Goal: Task Accomplishment & Management: Manage account settings

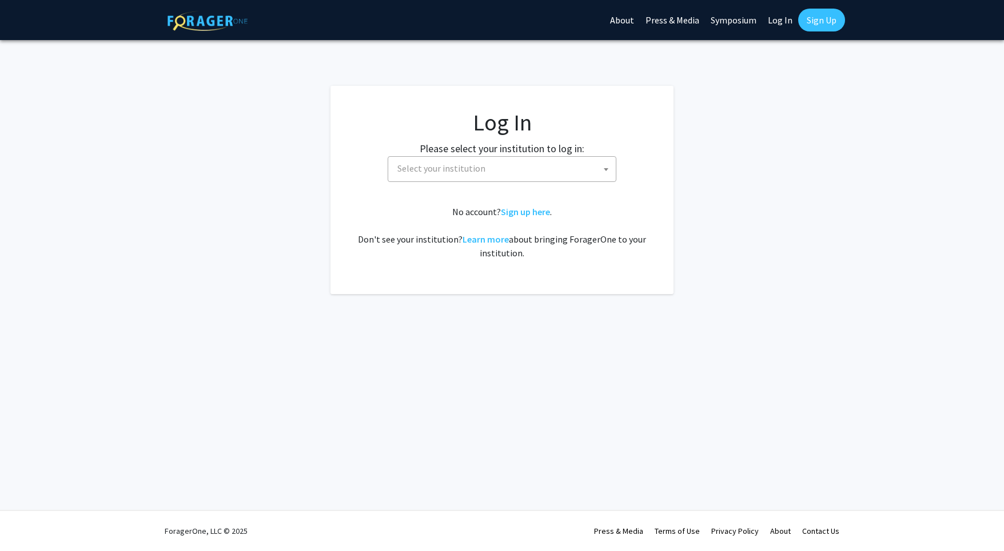
click at [523, 162] on span "Select your institution" at bounding box center [504, 168] width 223 height 23
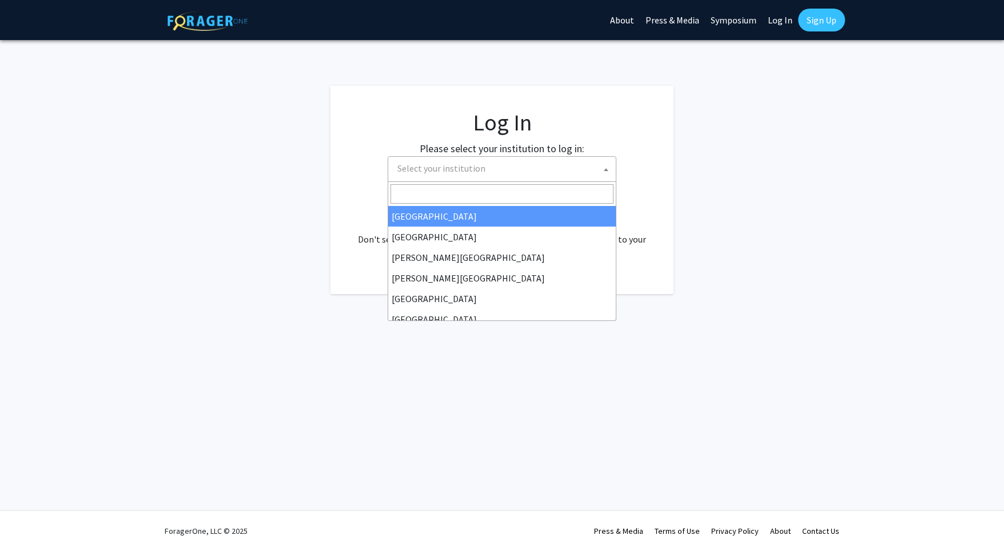
select select "34"
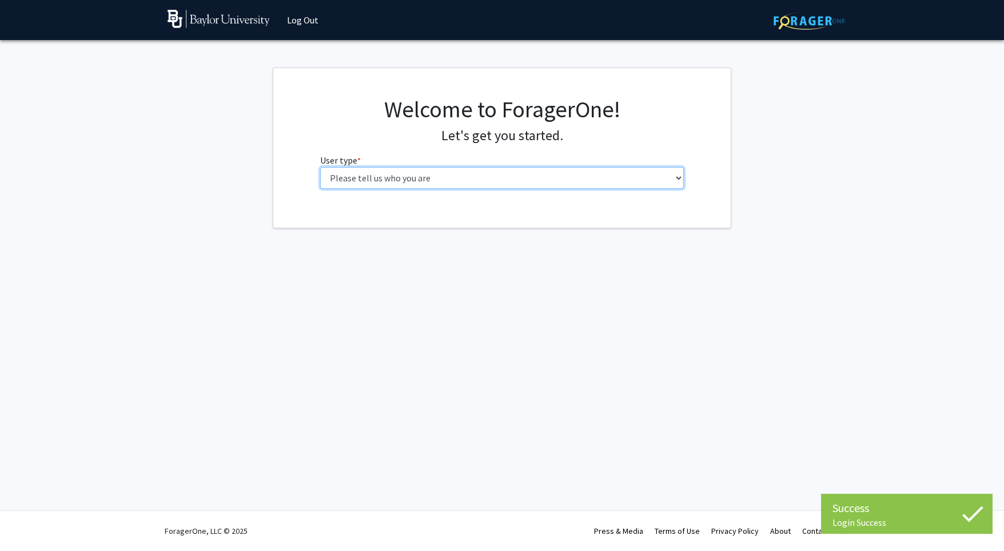
click at [549, 177] on select "Please tell us who you are Undergraduate Student Master's Student Doctoral Cand…" at bounding box center [502, 178] width 364 height 22
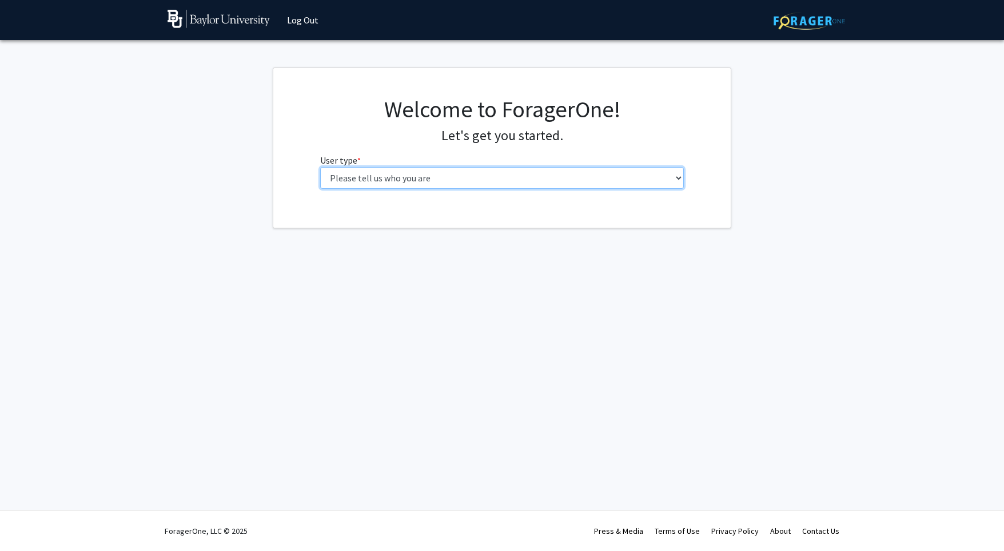
select select "1: undergrad"
click at [320, 167] on select "Please tell us who you are Undergraduate Student Master's Student Doctoral Cand…" at bounding box center [502, 178] width 364 height 22
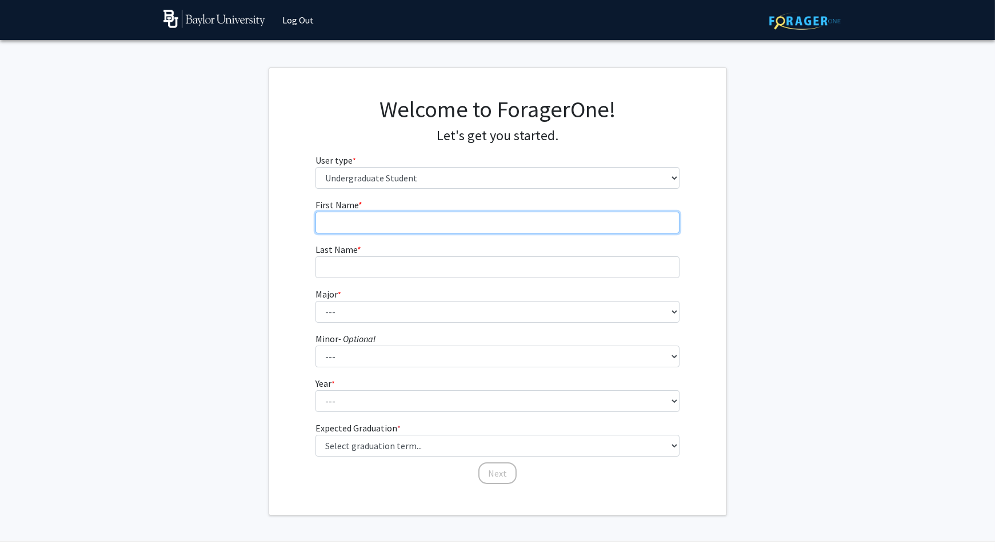
click at [421, 222] on input "First Name * required" at bounding box center [498, 223] width 364 height 22
type input "[PERSON_NAME]"
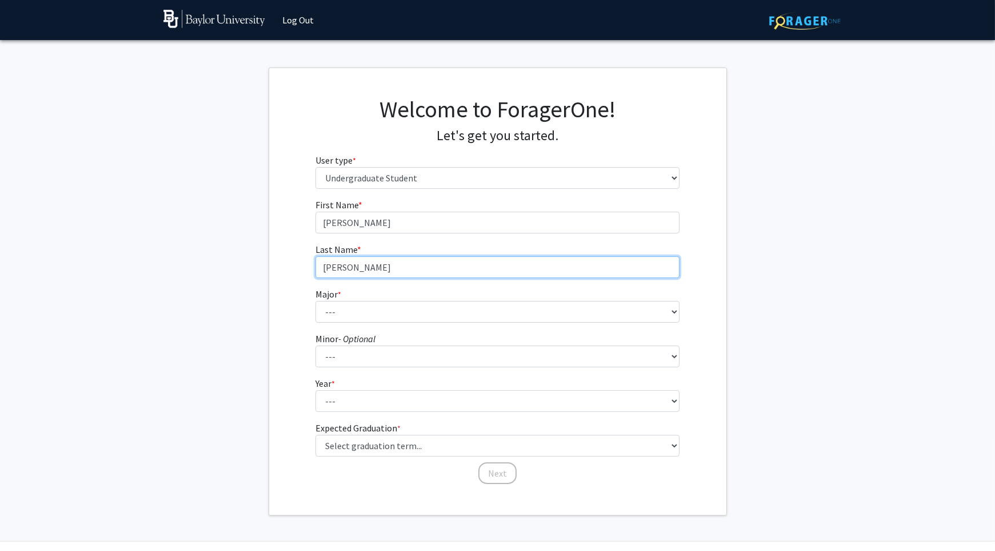
type input "[PERSON_NAME]"
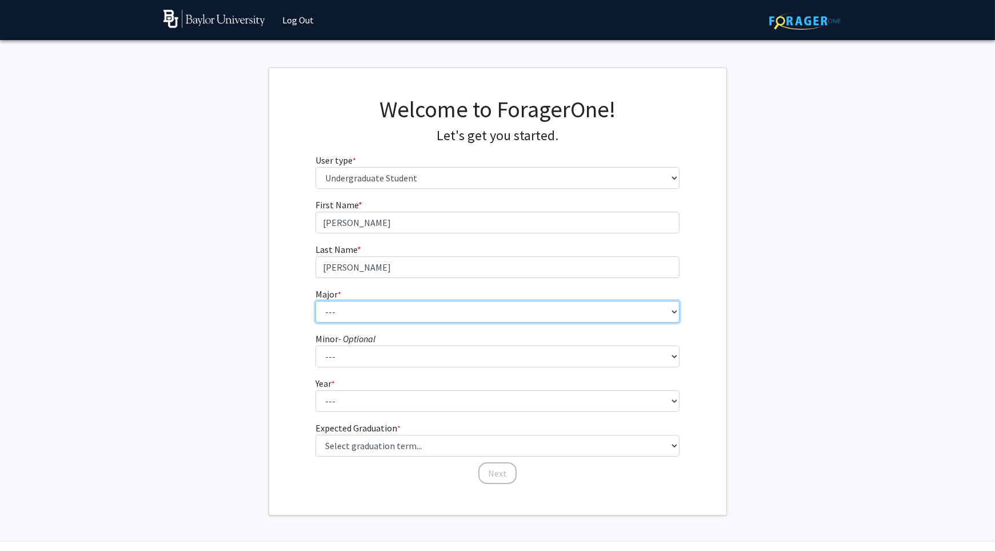
click at [455, 309] on select "--- Accounting American Studies Anthropology Apparel Design & Product Developme…" at bounding box center [498, 312] width 364 height 22
select select "113: 2778"
click at [316, 301] on select "--- Accounting American Studies Anthropology Apparel Design & Product Developme…" at bounding box center [498, 312] width 364 height 22
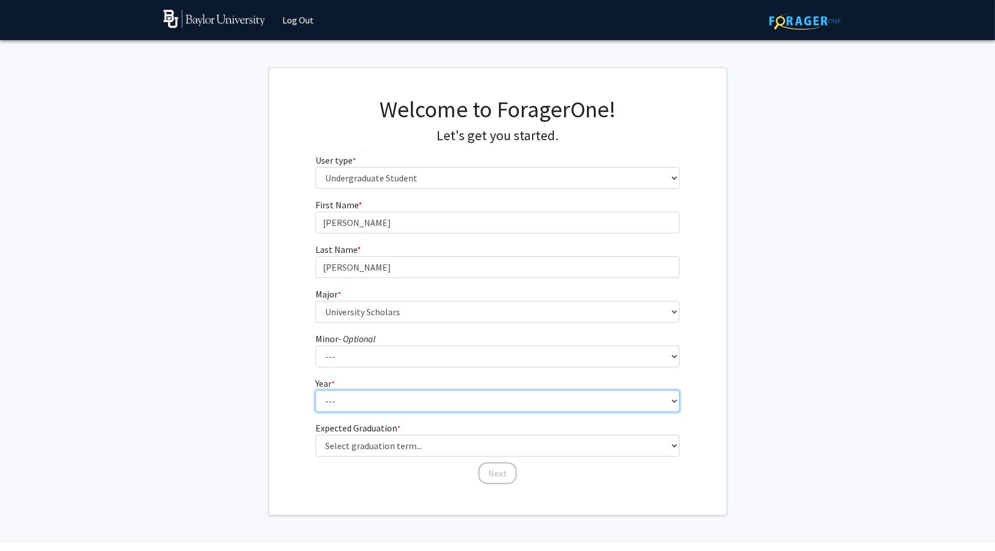
click at [376, 397] on select "--- First-year Sophomore Junior Senior Postbaccalaureate Certificate" at bounding box center [498, 401] width 364 height 22
select select "2: sophomore"
click at [316, 390] on select "--- First-year Sophomore Junior Senior Postbaccalaureate Certificate" at bounding box center [498, 401] width 364 height 22
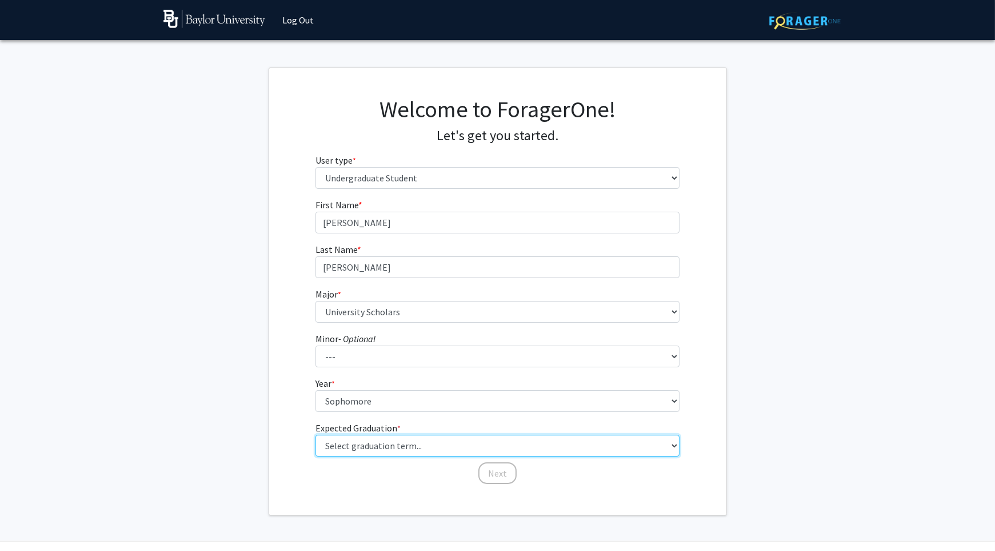
click at [395, 444] on select "Select graduation term... Spring 2025 Summer 2025 Fall 2025 Winter 2025 Spring …" at bounding box center [498, 445] width 364 height 22
select select "13: spring_2028"
click at [316, 434] on select "Select graduation term... Spring 2025 Summer 2025 Fall 2025 Winter 2025 Spring …" at bounding box center [498, 445] width 364 height 22
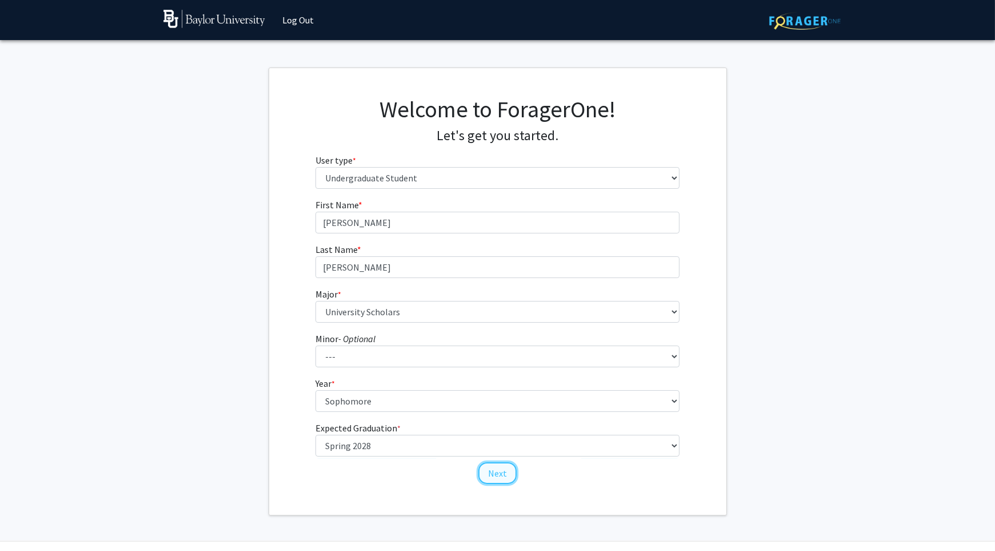
click at [489, 469] on button "Next" at bounding box center [498, 473] width 38 height 22
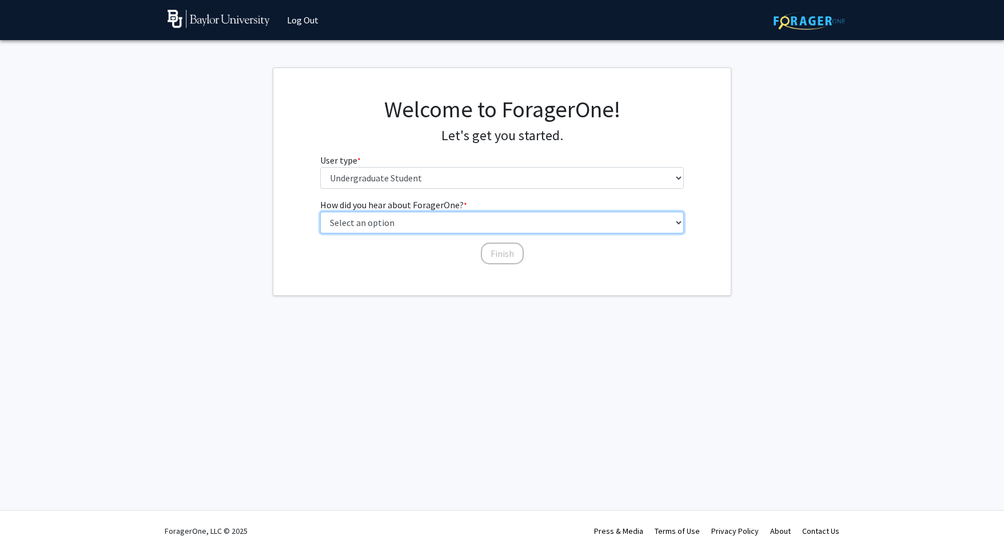
click at [485, 216] on select "Select an option Peer/student recommendation Faculty/staff recommendation Unive…" at bounding box center [502, 223] width 364 height 22
select select "2: faculty_recommendation"
click at [320, 212] on select "Select an option Peer/student recommendation Faculty/staff recommendation Unive…" at bounding box center [502, 223] width 364 height 22
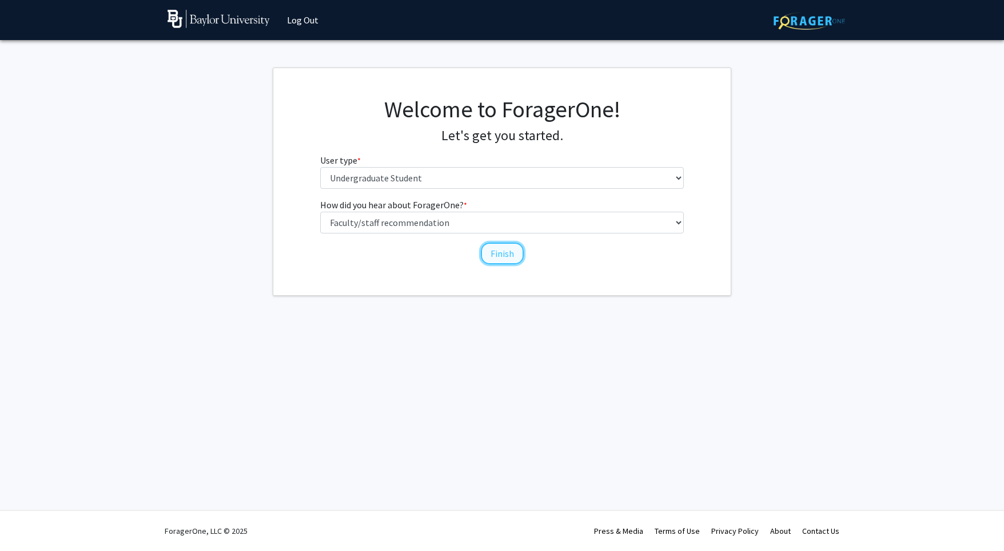
click at [493, 256] on button "Finish" at bounding box center [502, 253] width 43 height 22
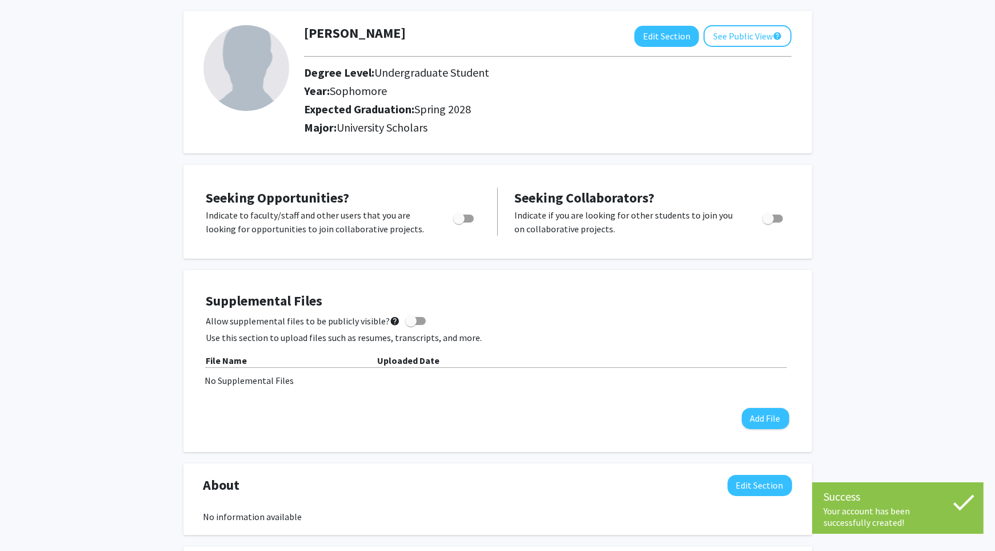
scroll to position [60, 0]
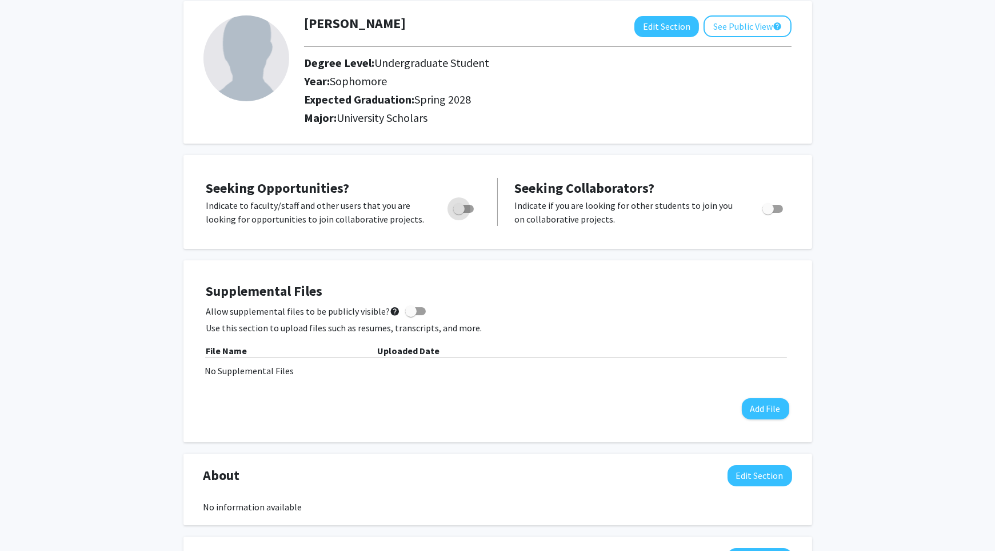
click at [469, 208] on span "Toggle" at bounding box center [463, 209] width 21 height 8
click at [459, 213] on input "Are you actively seeking opportunities?" at bounding box center [458, 213] width 1 height 1
checkbox input "true"
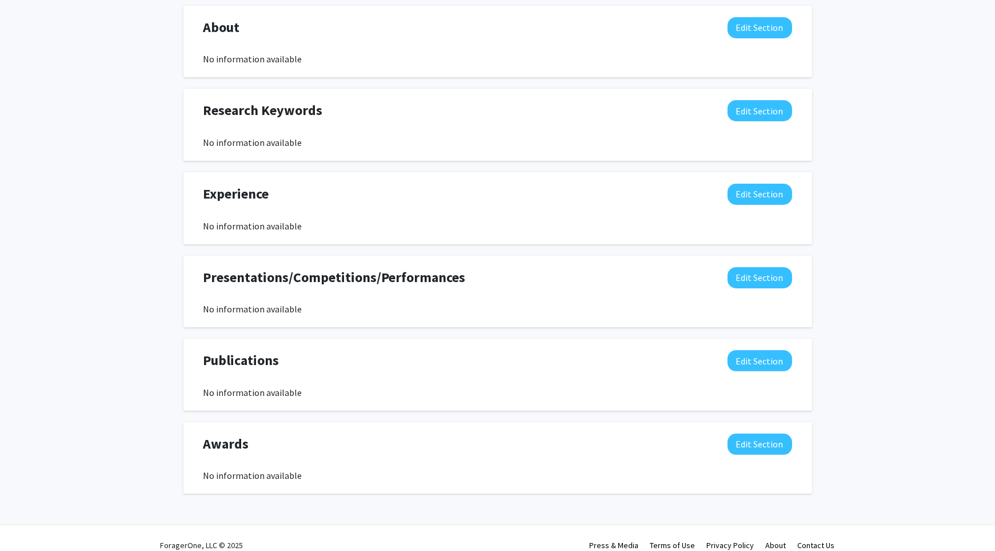
scroll to position [509, 0]
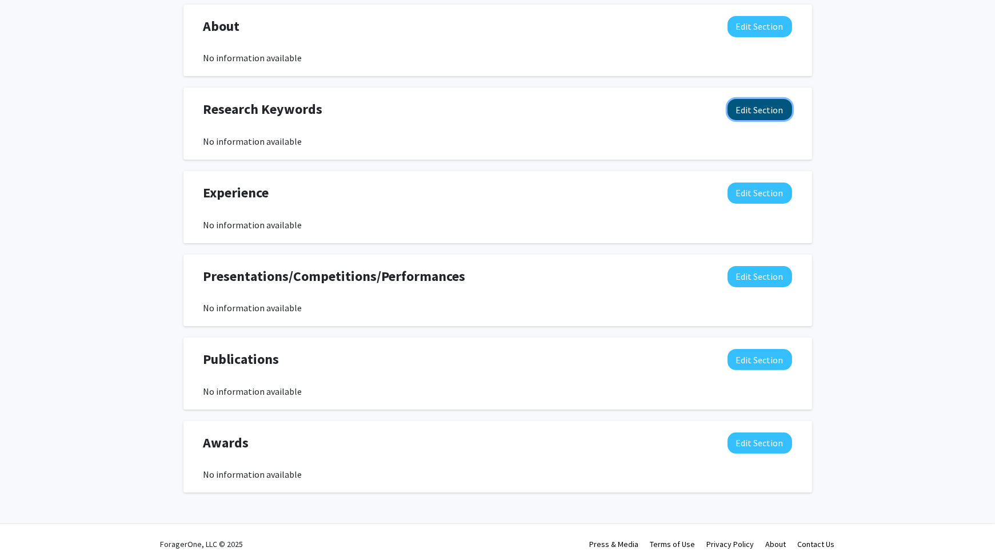
click at [757, 104] on button "Edit Section" at bounding box center [760, 109] width 65 height 21
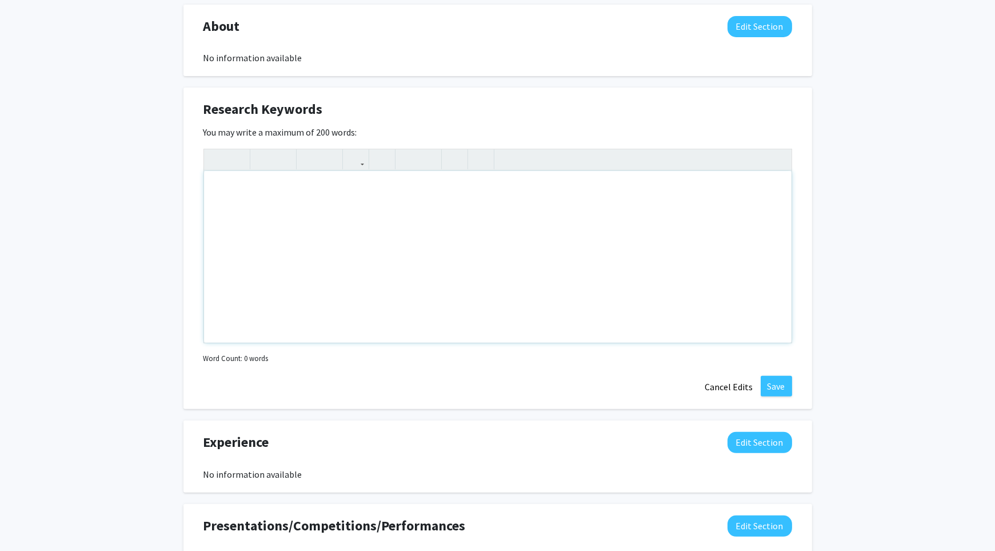
click at [588, 226] on div "Note to users with screen readers: Please deactivate our accessibility plugin f…" at bounding box center [498, 257] width 588 height 172
click at [830, 250] on div "[PERSON_NAME] Edit Section See Public View help Degree Level: Undergraduate Stu…" at bounding box center [497, 155] width 995 height 1246
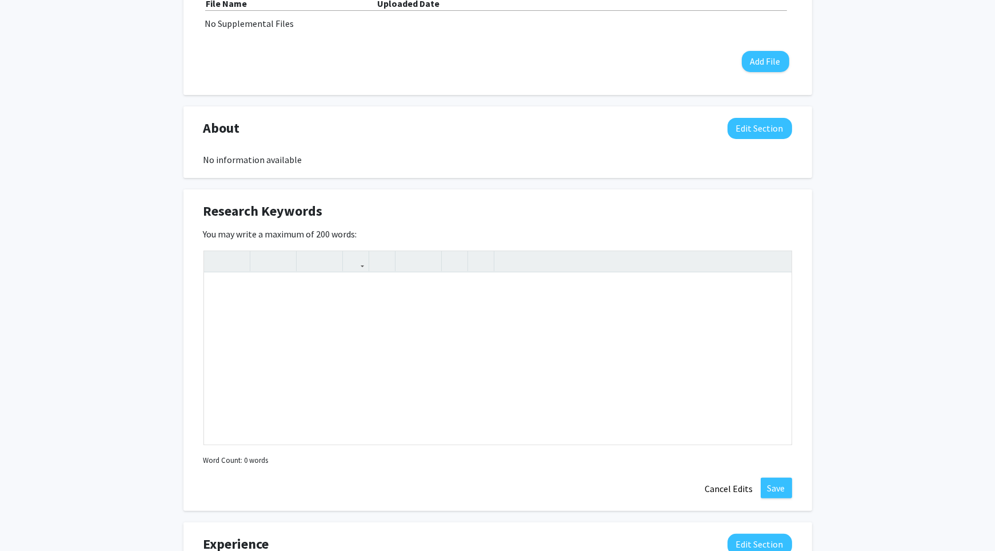
scroll to position [409, 0]
click at [469, 317] on div "Note to users with screen readers: Please deactivate our accessibility plugin f…" at bounding box center [498, 357] width 588 height 172
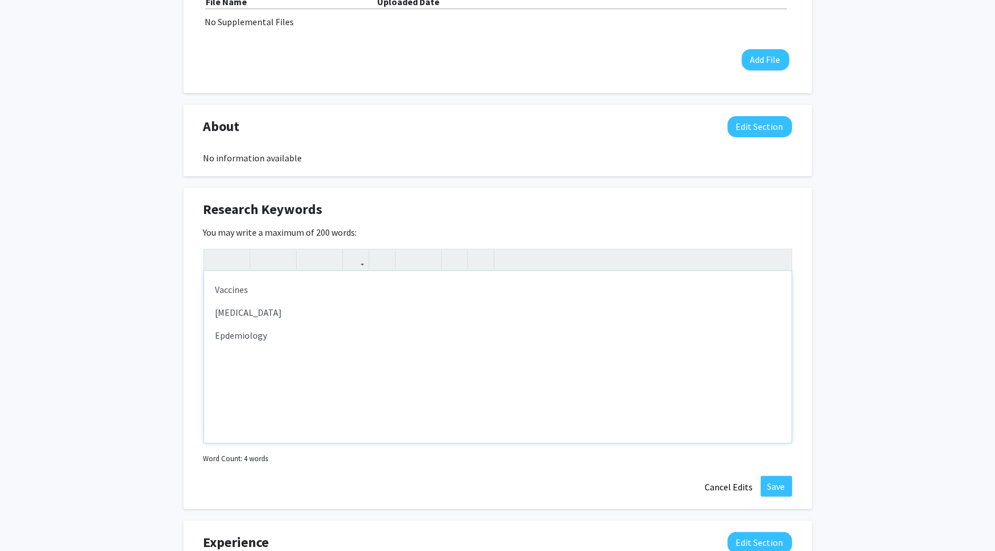
click at [229, 337] on p "Epdemiology" at bounding box center [498, 335] width 565 height 14
click at [248, 309] on p "[MEDICAL_DATA]" at bounding box center [498, 312] width 565 height 14
click at [281, 310] on p "Tropical and Infectios Diseases" at bounding box center [498, 312] width 565 height 14
click at [257, 292] on p "Vaccines" at bounding box center [498, 289] width 565 height 14
click at [248, 382] on div "Vaccinology Tropical and [MEDICAL_DATA] Epidemiology" at bounding box center [498, 357] width 588 height 172
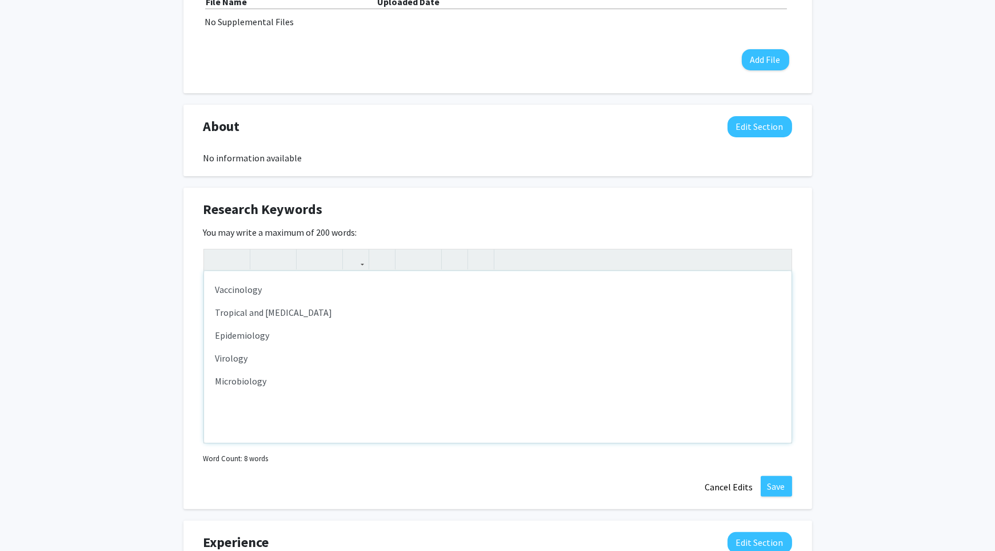
click at [236, 422] on div "Vaccinology Tropical and [MEDICAL_DATA] Epidemiology Virology Microbiology" at bounding box center [498, 357] width 588 height 172
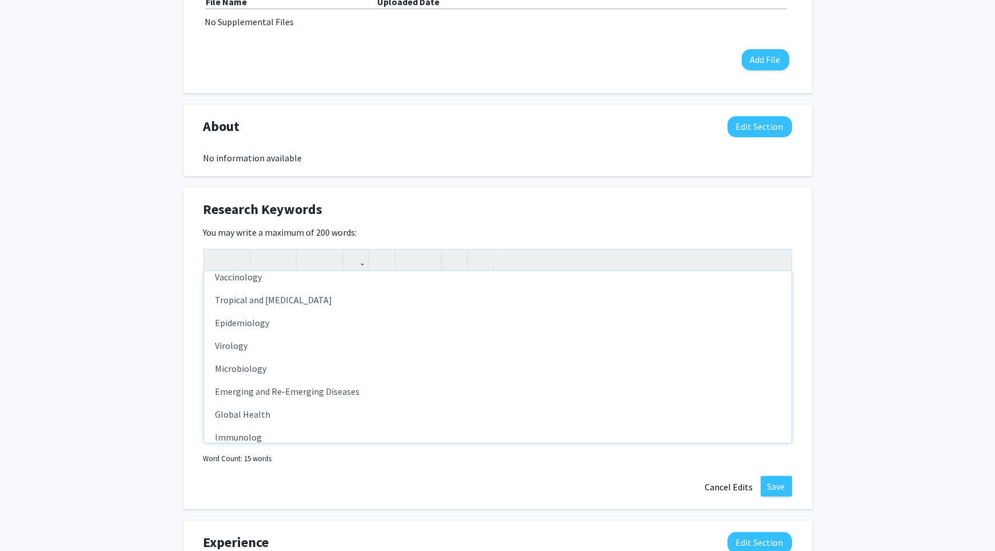
type textarea "<p>Vaccinology</p><p>Tropical and [MEDICAL_DATA]</p><p>Epidemiology</p><p>Virol…"
click at [785, 485] on button "Save" at bounding box center [776, 486] width 31 height 21
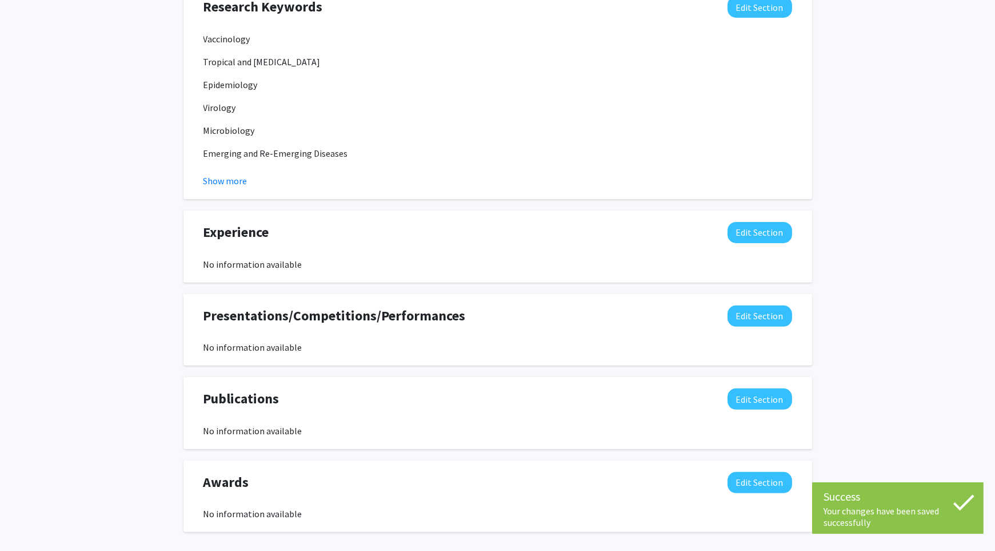
scroll to position [663, 0]
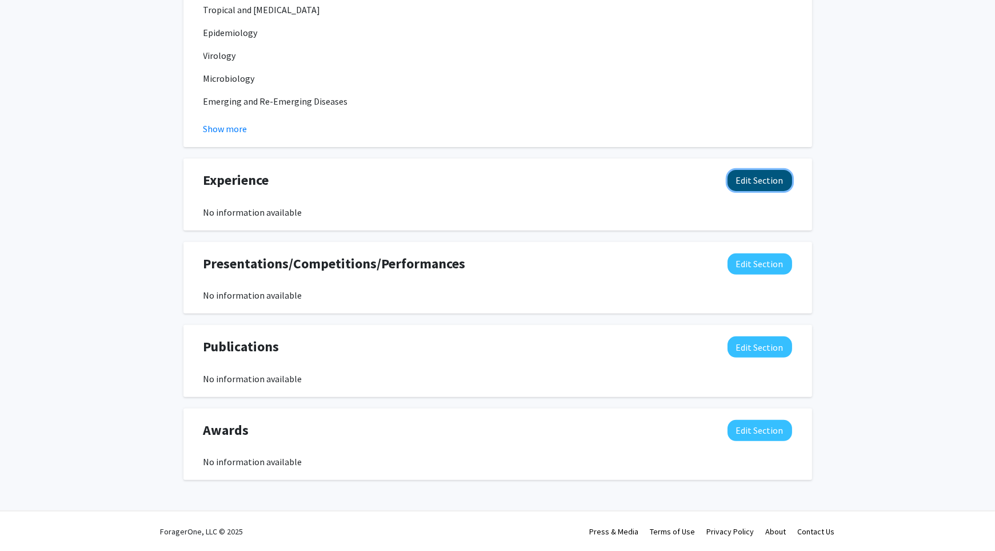
click at [761, 174] on button "Edit Section" at bounding box center [760, 180] width 65 height 21
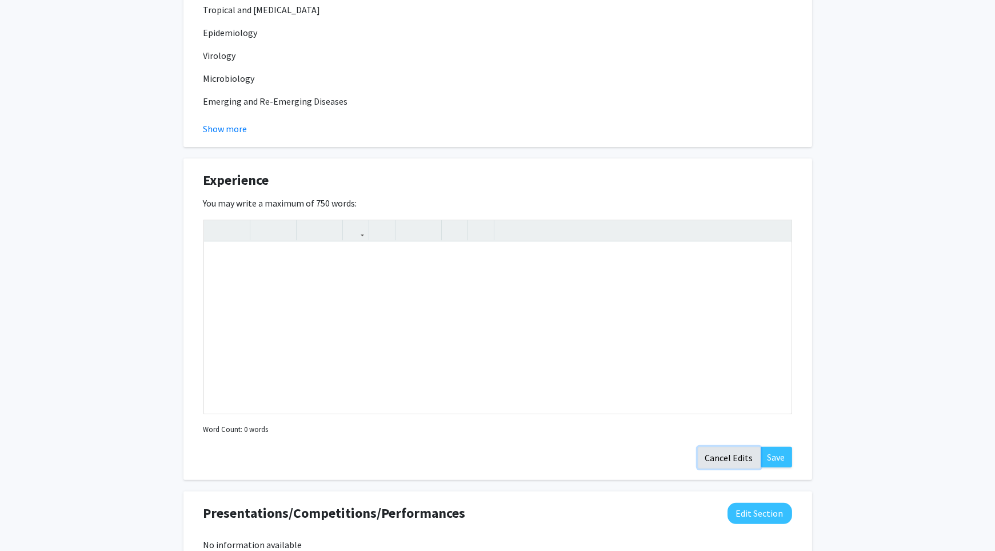
click at [726, 456] on button "Cancel Edits" at bounding box center [729, 457] width 63 height 22
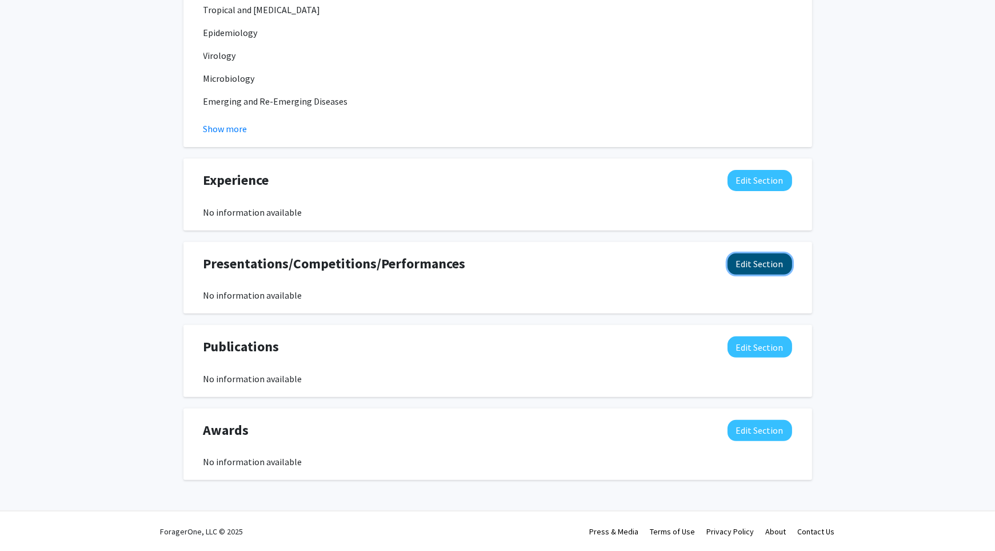
click at [753, 264] on button "Edit Section" at bounding box center [760, 263] width 65 height 21
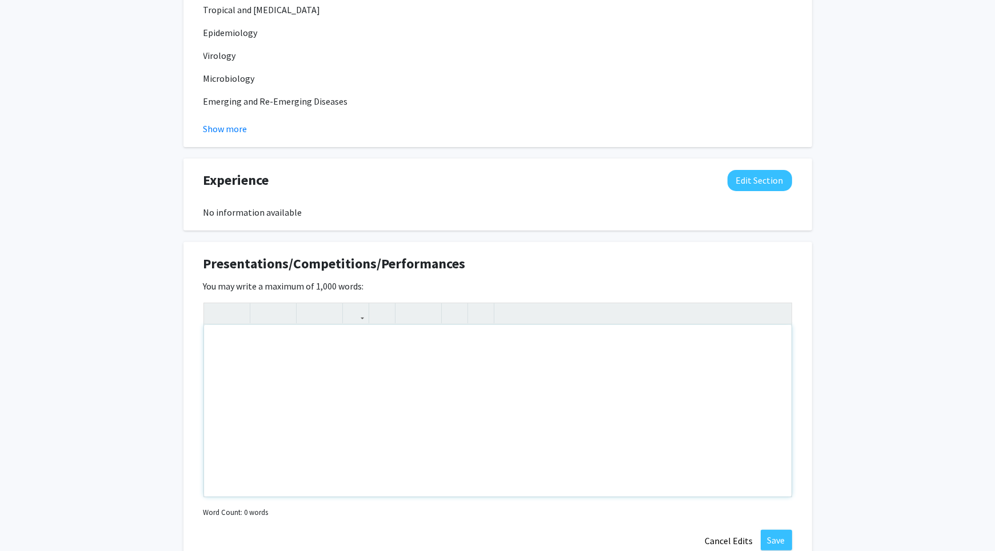
click at [504, 357] on div "Note to users with screen readers: Please deactivate our accessibility plugin f…" at bounding box center [498, 411] width 588 height 172
type textarea "N/A"
click at [777, 539] on button "Save" at bounding box center [776, 539] width 31 height 21
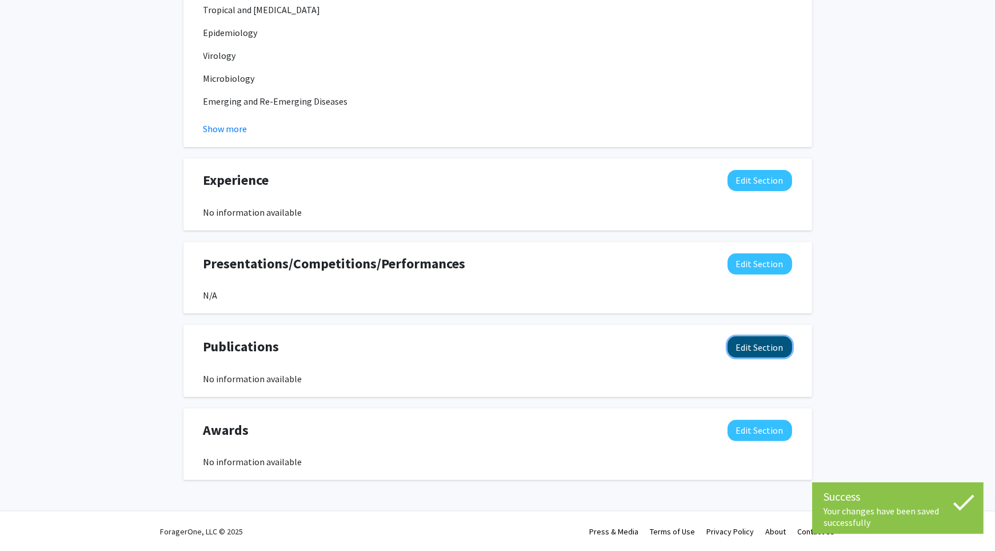
click at [752, 344] on button "Edit Section" at bounding box center [760, 346] width 65 height 21
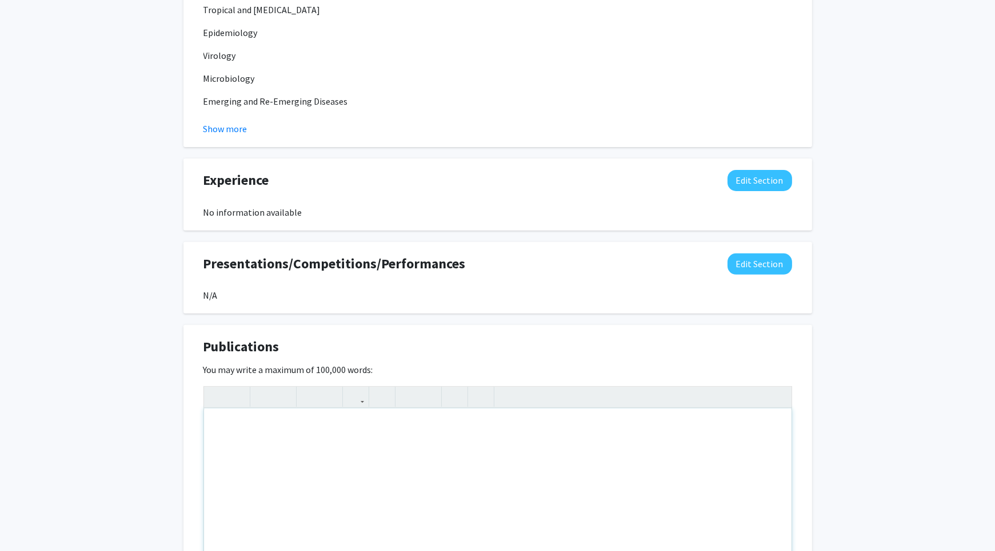
click at [340, 452] on div "Note to users with screen readers: Please deactivate our accessibility plugin f…" at bounding box center [498, 494] width 588 height 172
type textarea "<p>N/A</p>"
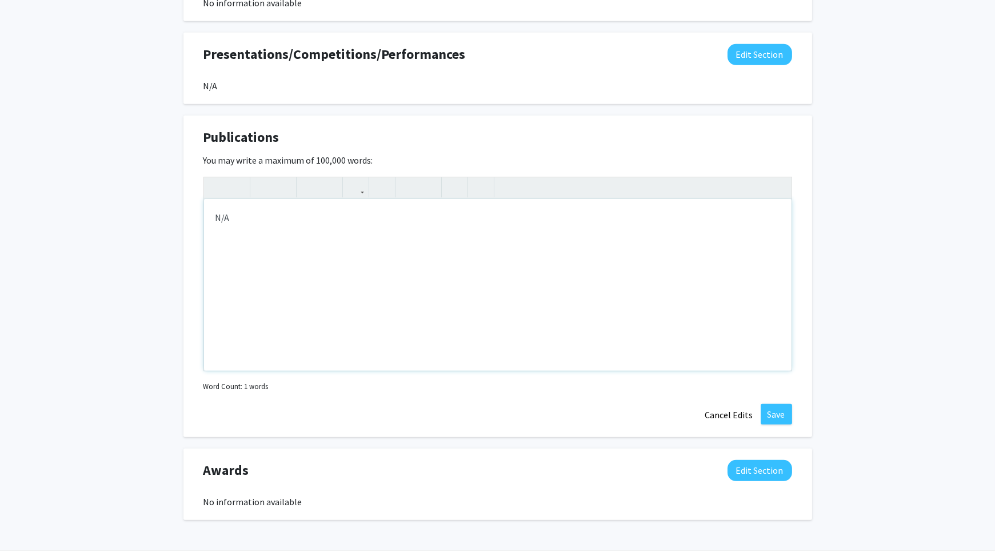
scroll to position [892, 0]
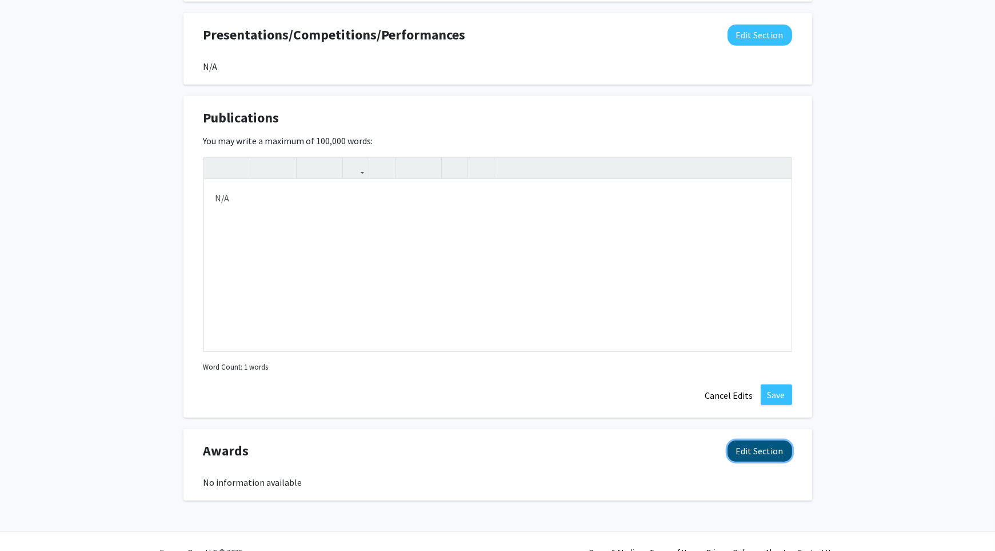
click at [773, 450] on button "Edit Section" at bounding box center [760, 450] width 65 height 21
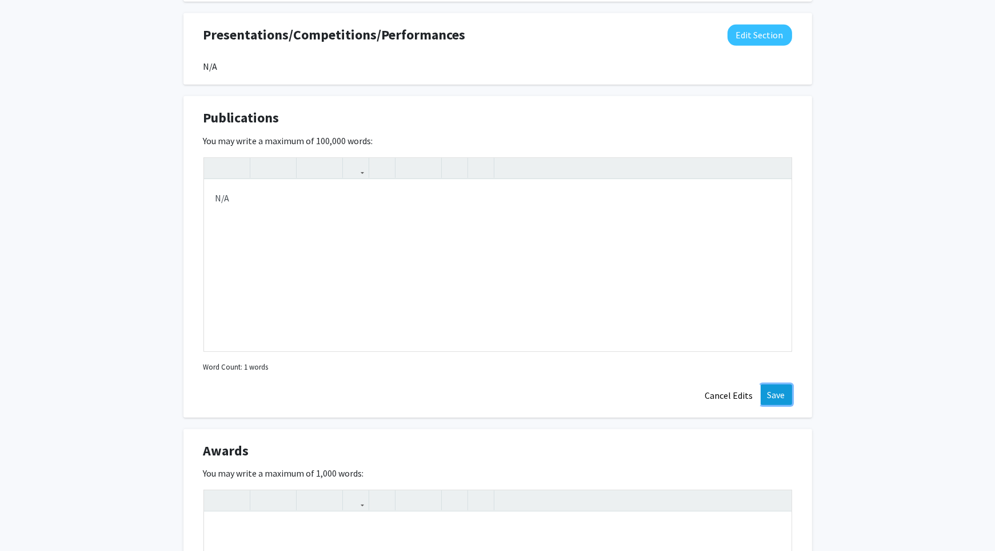
click at [766, 397] on button "Save" at bounding box center [776, 394] width 31 height 21
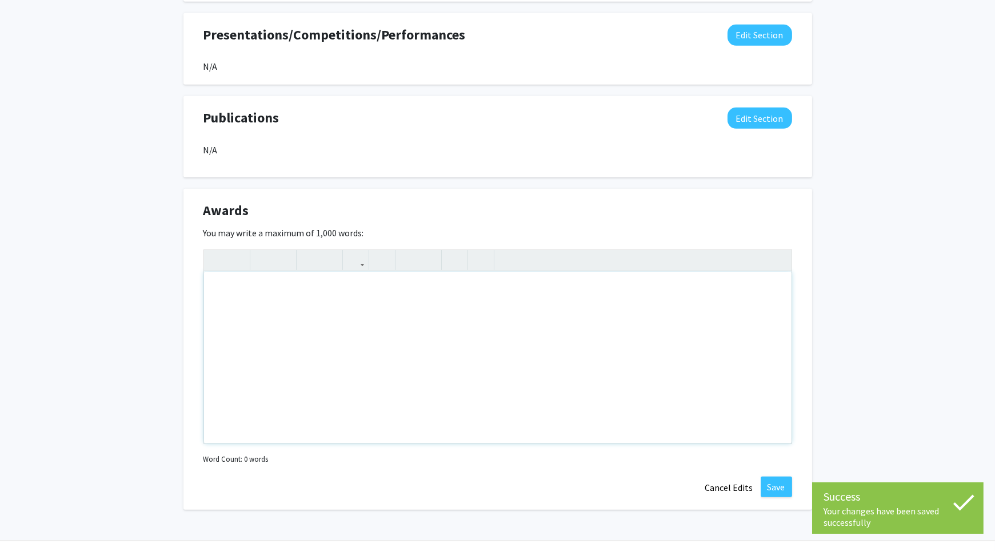
click at [563, 357] on div "Note to users with screen readers: Please deactivate our accessibility plugin f…" at bounding box center [498, 358] width 588 height 172
type textarea "N"
click at [712, 486] on button "Cancel Edits" at bounding box center [729, 487] width 63 height 22
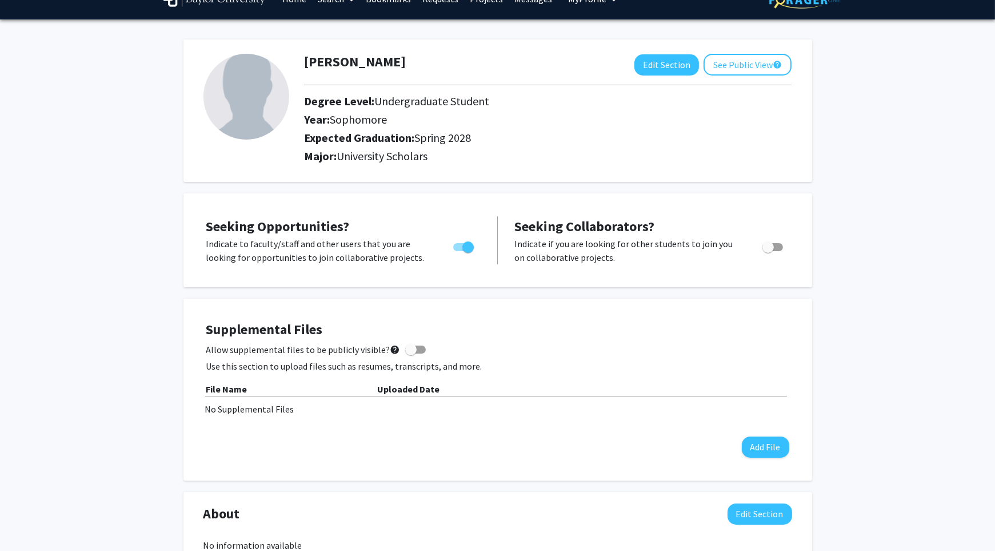
scroll to position [24, 0]
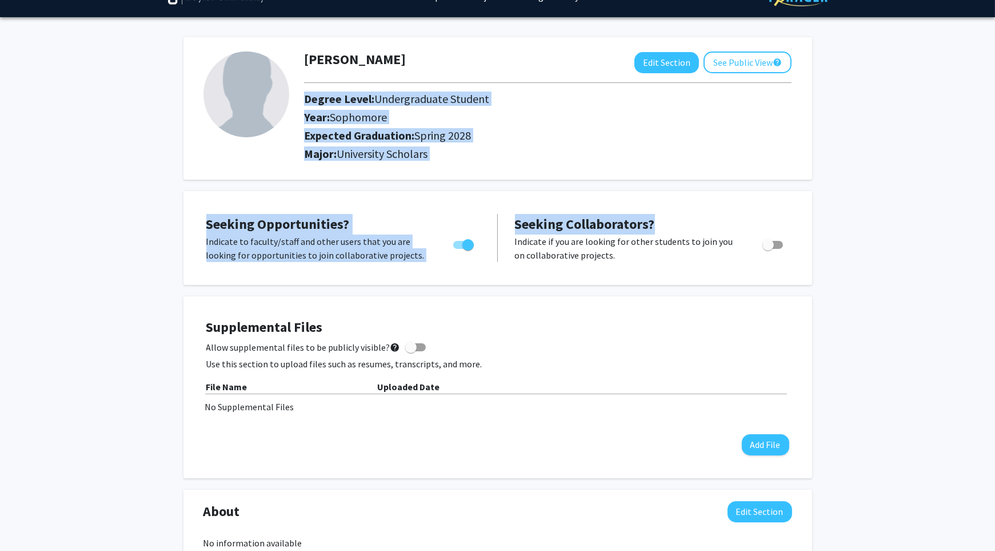
drag, startPoint x: 992, startPoint y: 87, endPoint x: 1000, endPoint y: 212, distance: 124.9
click at [995, 212] on html "Skip navigation Home Search Bookmarks Requests Projects Messages My Profile [PE…" at bounding box center [497, 251] width 995 height 551
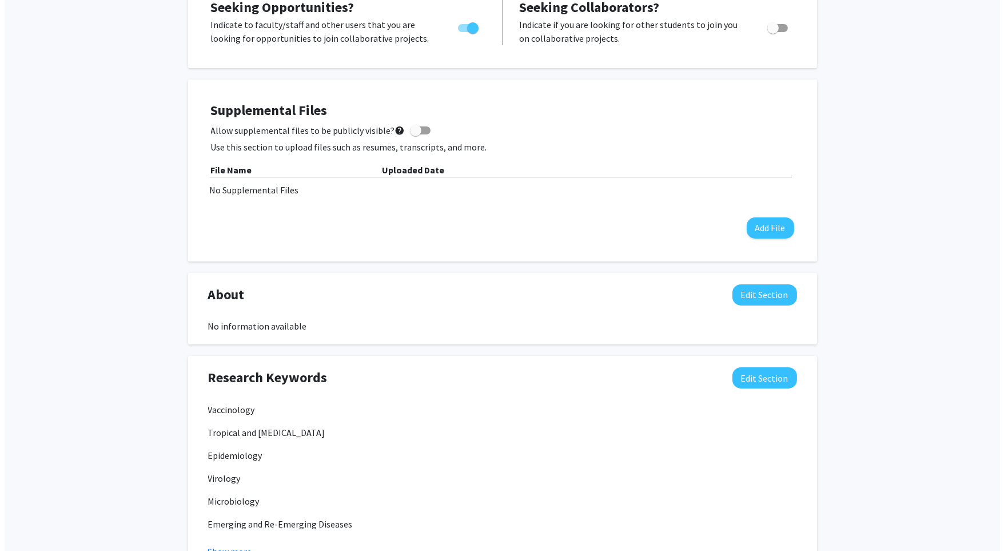
scroll to position [324, 0]
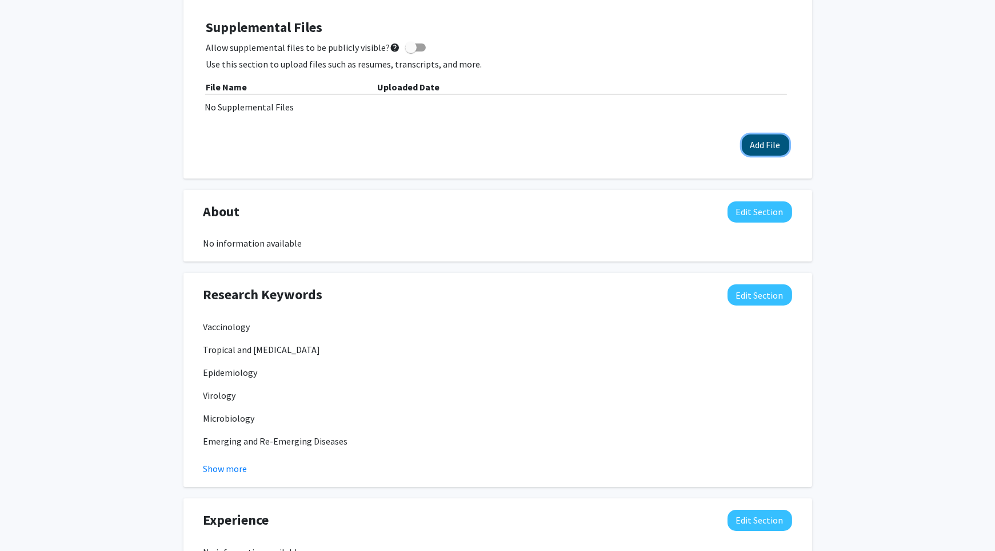
click at [765, 147] on button "Add File" at bounding box center [765, 144] width 47 height 21
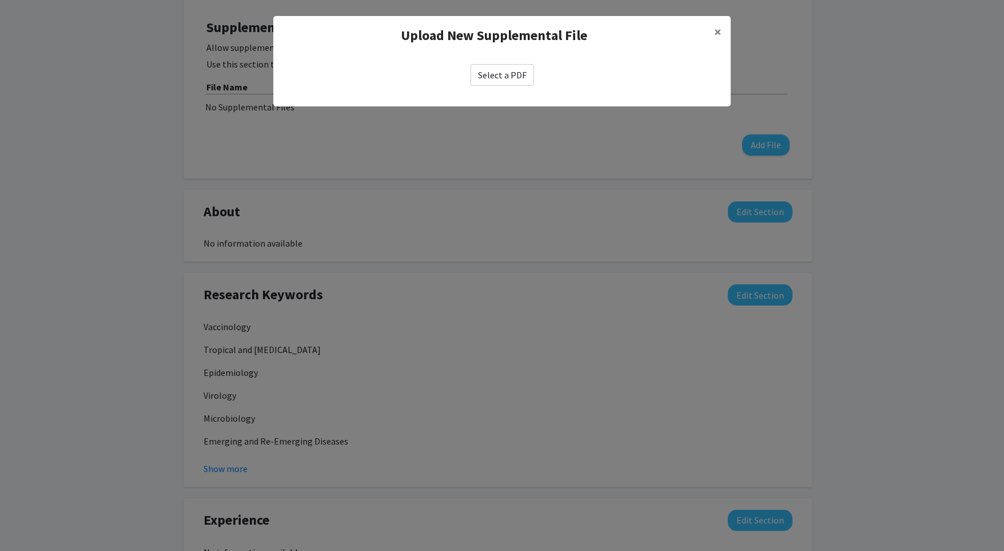
click at [513, 75] on label "Select a PDF" at bounding box center [502, 75] width 63 height 22
click at [0, 0] on input "Select a PDF" at bounding box center [0, 0] width 0 height 0
click at [719, 28] on span "×" at bounding box center [717, 32] width 7 height 18
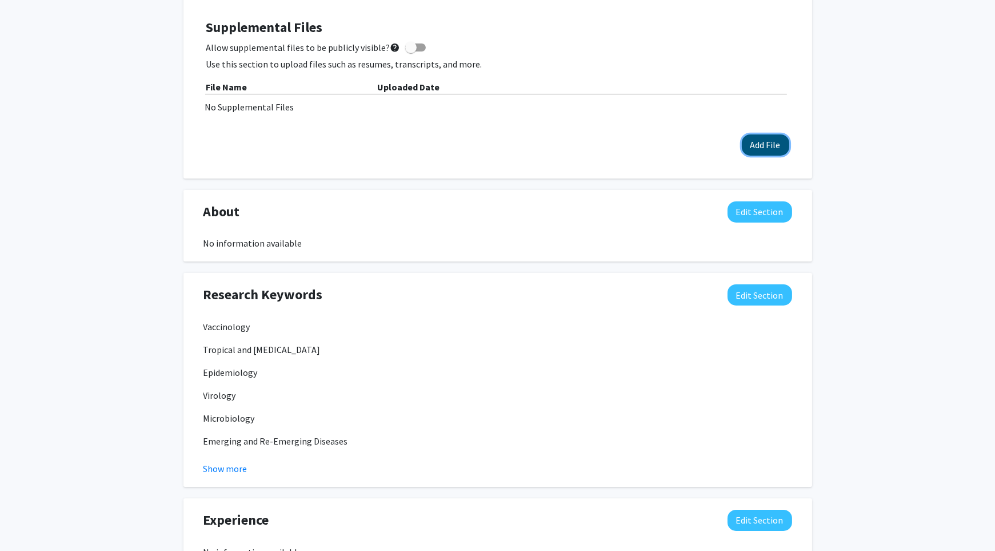
click at [773, 141] on button "Add File" at bounding box center [765, 144] width 47 height 21
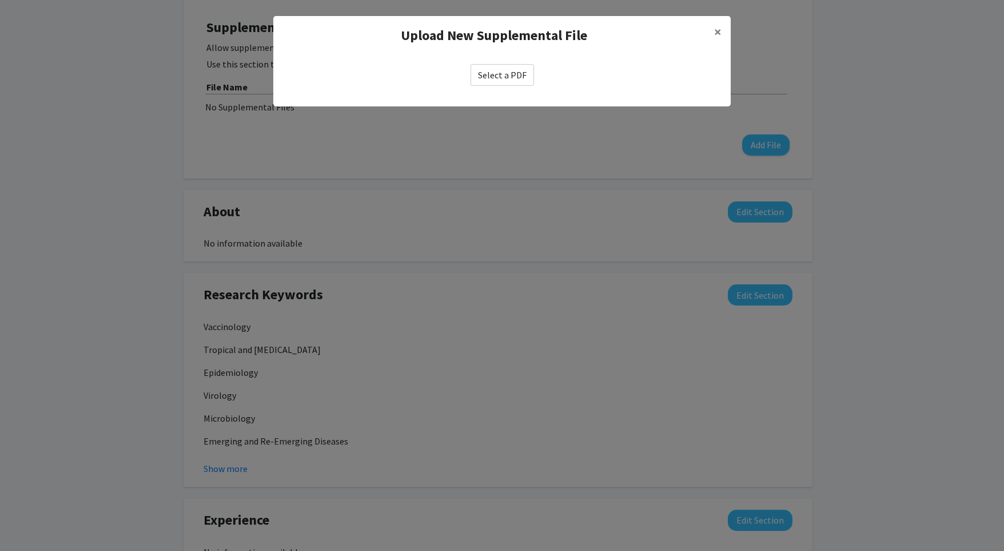
click at [493, 76] on label "Select a PDF" at bounding box center [502, 75] width 63 height 22
click at [0, 0] on input "Select a PDF" at bounding box center [0, 0] width 0 height 0
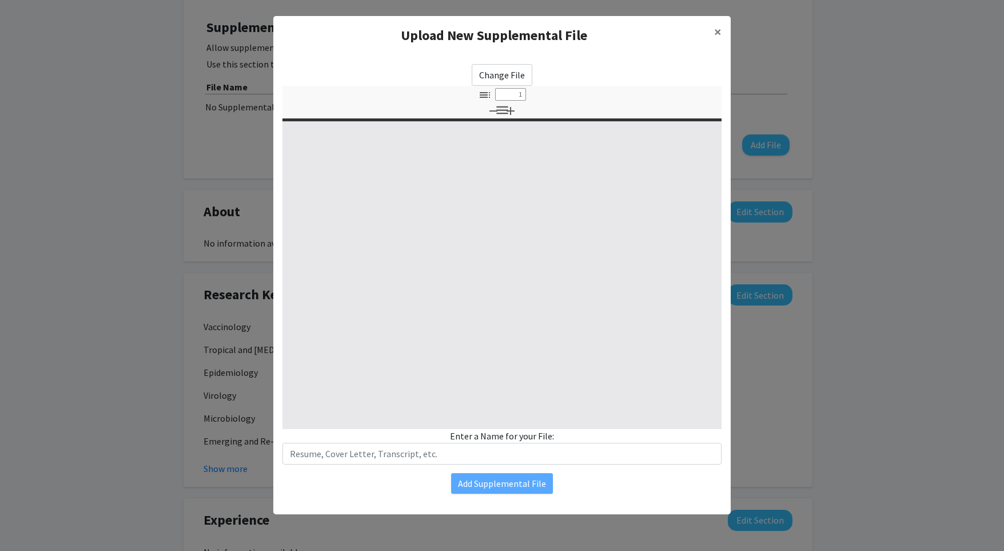
select select "custom"
type input "0"
select select "custom"
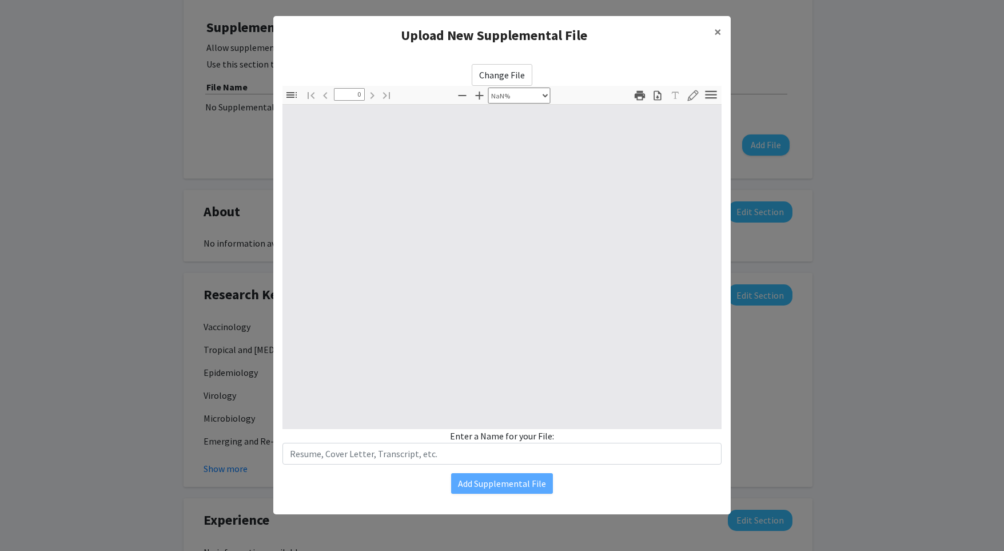
type input "1"
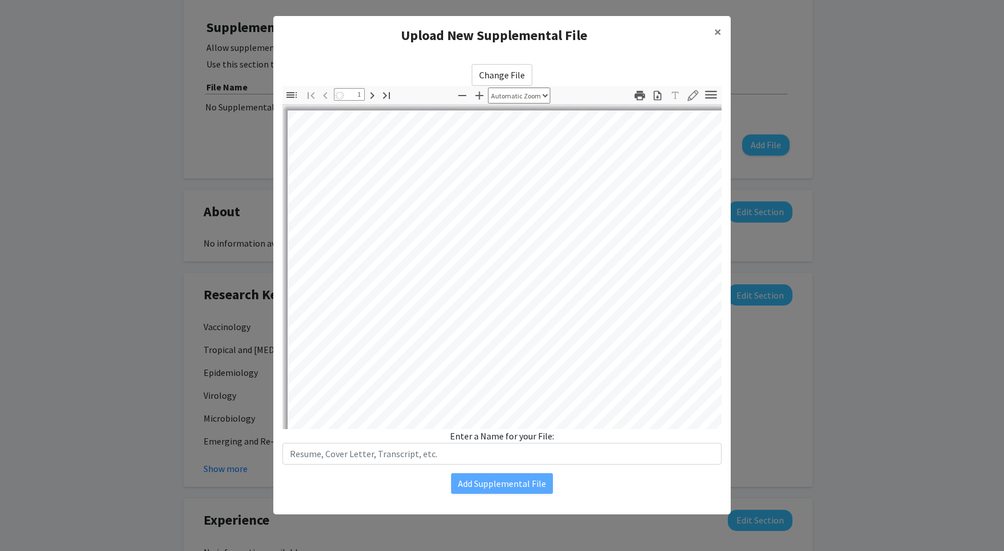
select select "auto"
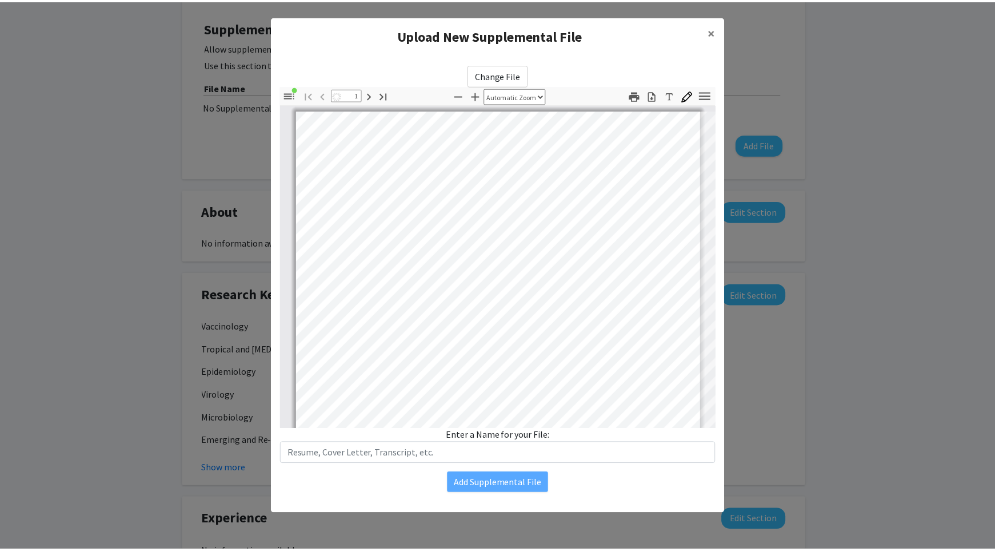
scroll to position [0, 0]
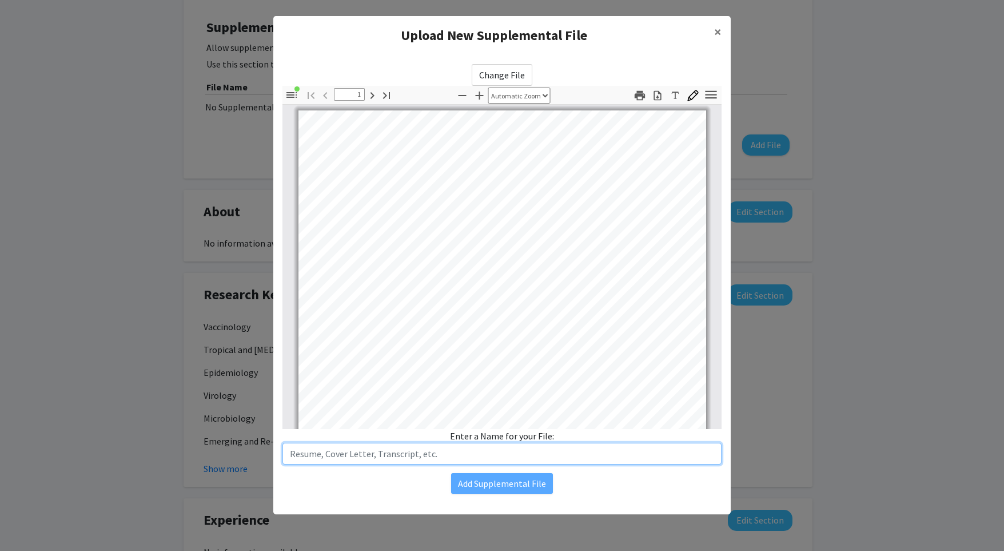
click at [501, 455] on input "text" at bounding box center [501, 453] width 439 height 22
type input "Resume"
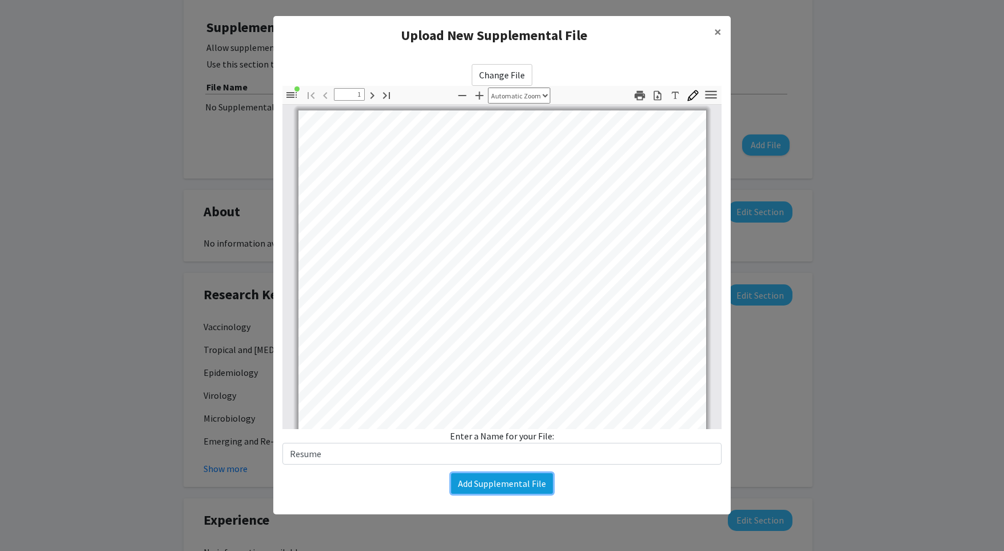
click at [525, 488] on button "Add Supplemental File" at bounding box center [502, 483] width 102 height 21
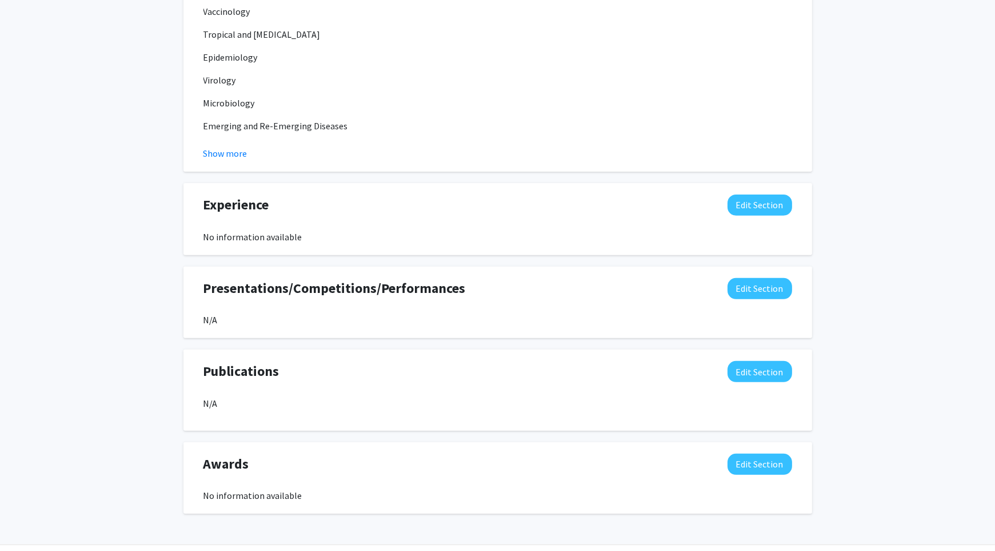
scroll to position [659, 0]
click at [749, 203] on button "Edit Section" at bounding box center [760, 203] width 65 height 21
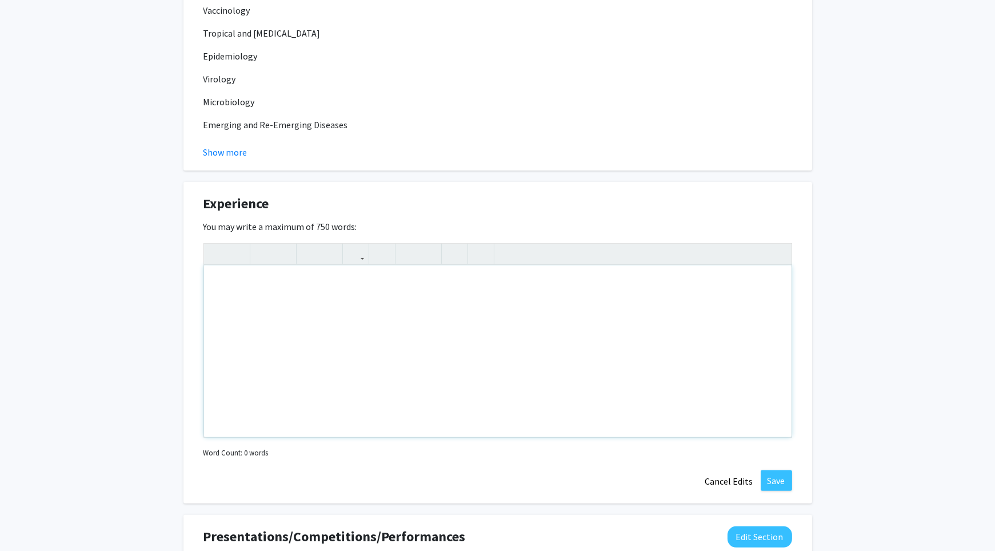
click at [419, 337] on div "Note to users with screen readers: Please deactivate our accessibility plugin f…" at bounding box center [498, 351] width 588 height 172
click at [330, 330] on div "Introductory Microbiology (BIO 2302) - A Genetics (BIO 2306) - A Molecular Cell…" at bounding box center [498, 351] width 588 height 172
click at [400, 325] on div "Introductory Microbiology (BIO 2302) - A Genetics (BIO 2306) - A Molecular Cell…" at bounding box center [498, 351] width 588 height 172
click at [410, 277] on p "Introductory Microbiology (BIO 2302) - A" at bounding box center [498, 284] width 565 height 14
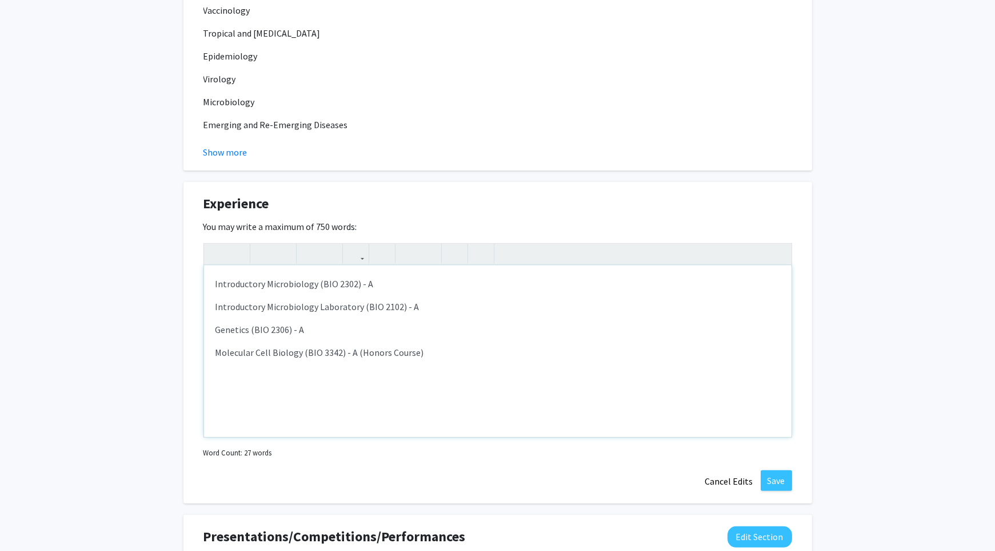
click at [341, 326] on p "Genetics (BIO 2306) - A" at bounding box center [498, 329] width 565 height 14
click at [507, 378] on p "Molecular Cell Biology (BIO 3342) - A (Honors Course)" at bounding box center [498, 375] width 565 height 14
click at [412, 374] on p "Molecular Cell Biology (BIO 3342) - A (Honors Course)" at bounding box center [498, 375] width 565 height 14
click at [404, 372] on p "Molecular Cell Biology (BIO 3342) - A (Honors Course)" at bounding box center [498, 375] width 565 height 14
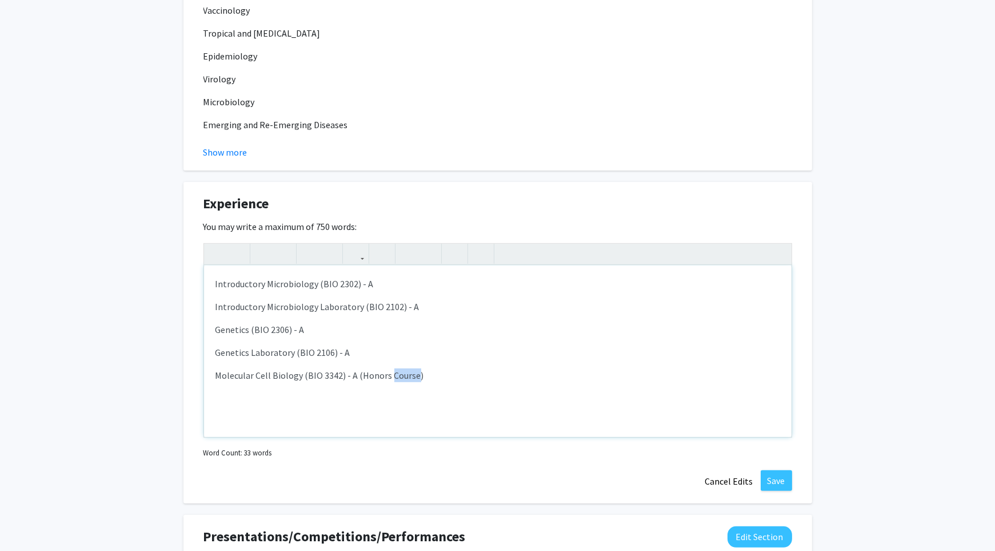
click at [404, 372] on p "Molecular Cell Biology (BIO 3342) - A (Honors Course)" at bounding box center [498, 375] width 565 height 14
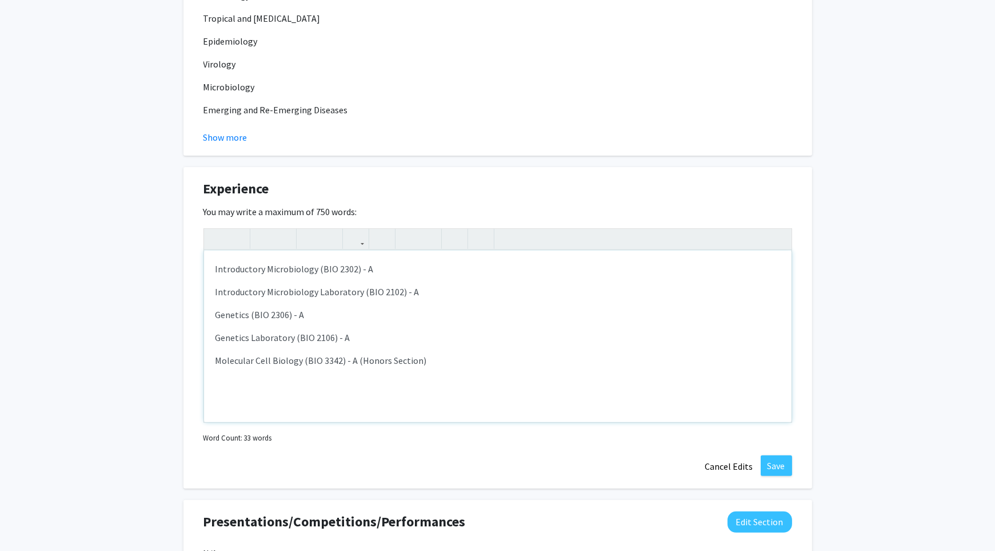
scroll to position [675, 0]
click at [786, 454] on button "Save" at bounding box center [776, 464] width 31 height 21
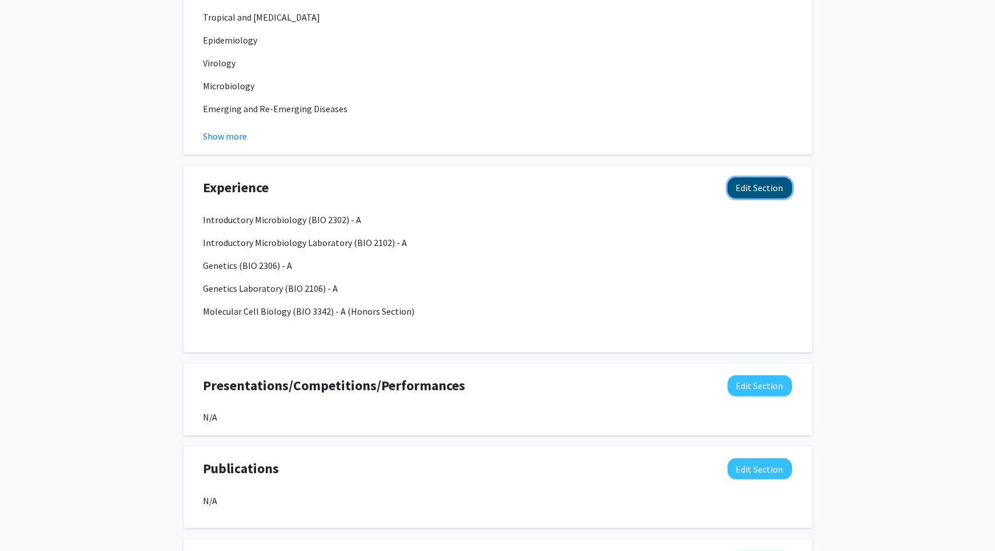
click at [746, 192] on button "Edit Section" at bounding box center [760, 187] width 65 height 21
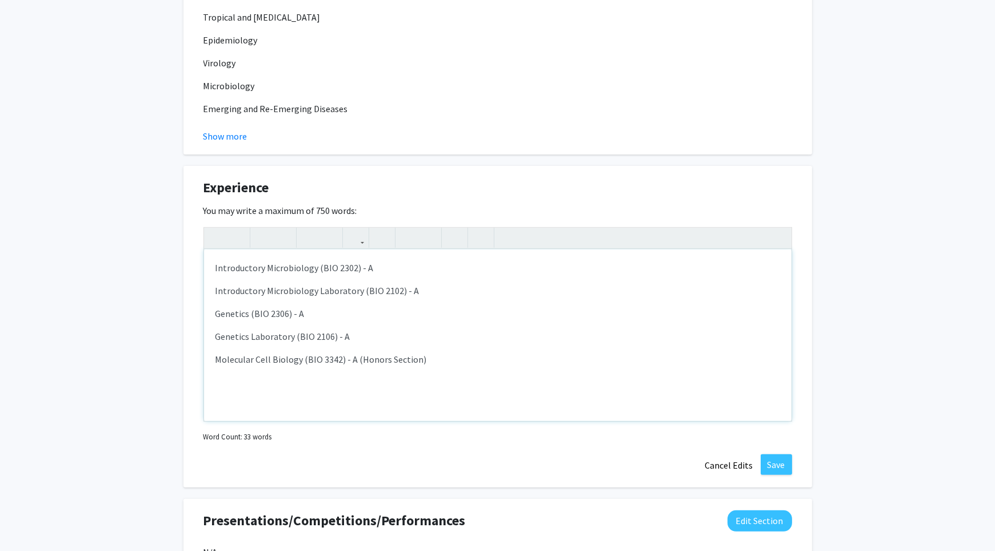
click at [216, 268] on p "Introductory Microbiology (BIO 2302) - A" at bounding box center [498, 268] width 565 height 14
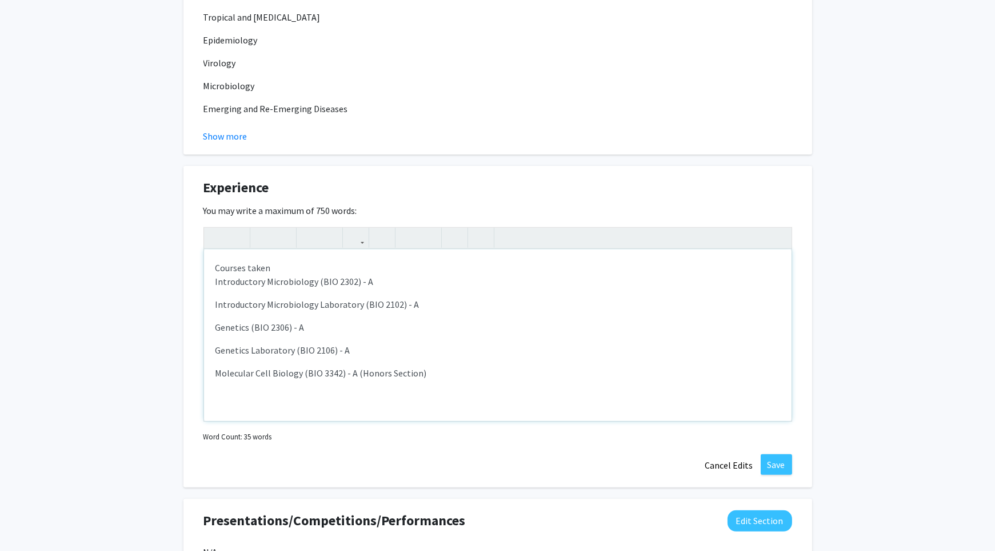
click at [239, 289] on div "Courses taken Introductory Microbiology (BIO 2302) - A Introductory Microbiolog…" at bounding box center [498, 335] width 588 height 172
click at [285, 264] on div "Courses taken Introductory Microbiology (BIO 2302) - A Introductory Microbiolog…" at bounding box center [498, 335] width 588 height 172
click at [349, 351] on p "Genetics Laboratory (BIO 2106) - A" at bounding box center [498, 350] width 565 height 14
click at [380, 422] on div "Courses Taken - Grade Received:<br><p>Introductory Microbiology (BIO 2302) - A<…" at bounding box center [498, 336] width 589 height 218
click at [376, 397] on div "Courses Taken - Grade Received: Introductory Microbiology (BIO 2302) - A Introd…" at bounding box center [498, 335] width 588 height 172
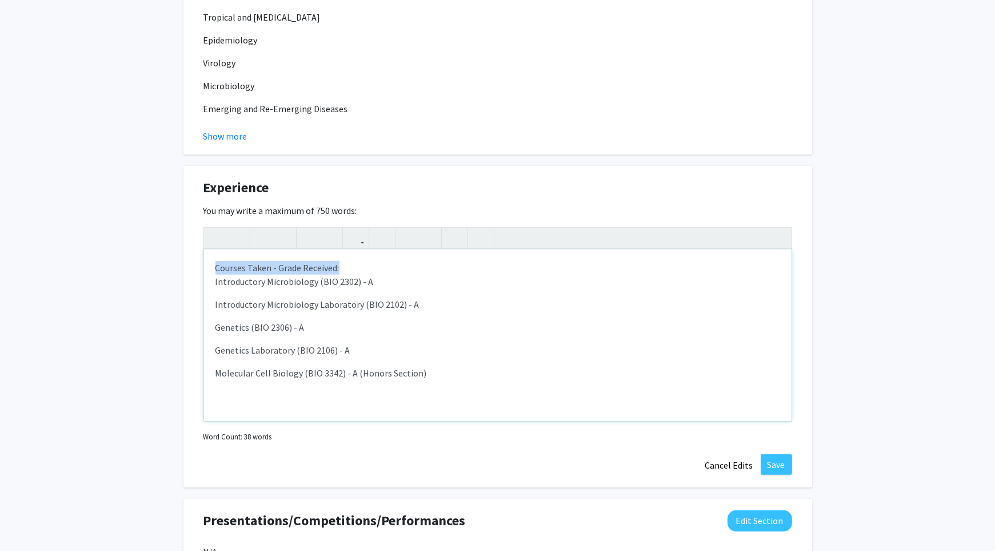
drag, startPoint x: 214, startPoint y: 266, endPoint x: 382, endPoint y: 265, distance: 168.1
click at [382, 265] on div "Courses Taken - Grade Received: Introductory Microbiology (BIO 2302) - A Introd…" at bounding box center [498, 335] width 588 height 172
click at [266, 230] on icon "button" at bounding box center [263, 237] width 10 height 19
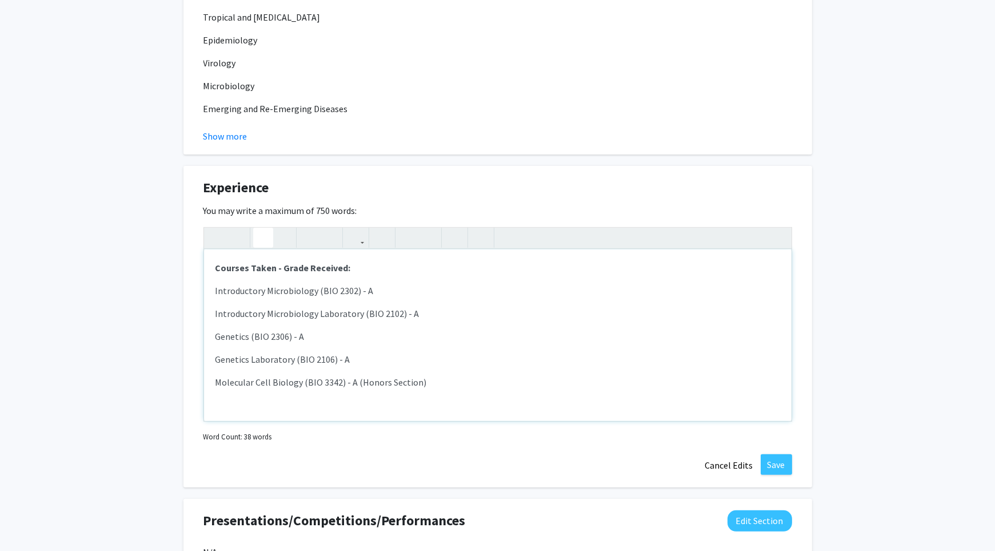
click at [358, 338] on p "Genetics (BIO 2306) - A" at bounding box center [498, 336] width 565 height 14
click at [336, 404] on div "Courses Taken - Grade Received: Introductory Microbiology (BIO 2302) - A Introd…" at bounding box center [498, 335] width 588 height 172
drag, startPoint x: 296, startPoint y: 405, endPoint x: 183, endPoint y: 396, distance: 113.6
click at [184, 396] on div "Experience Edit Section You may write a maximum of 750 words: <p><strong>Course…" at bounding box center [498, 326] width 629 height 321
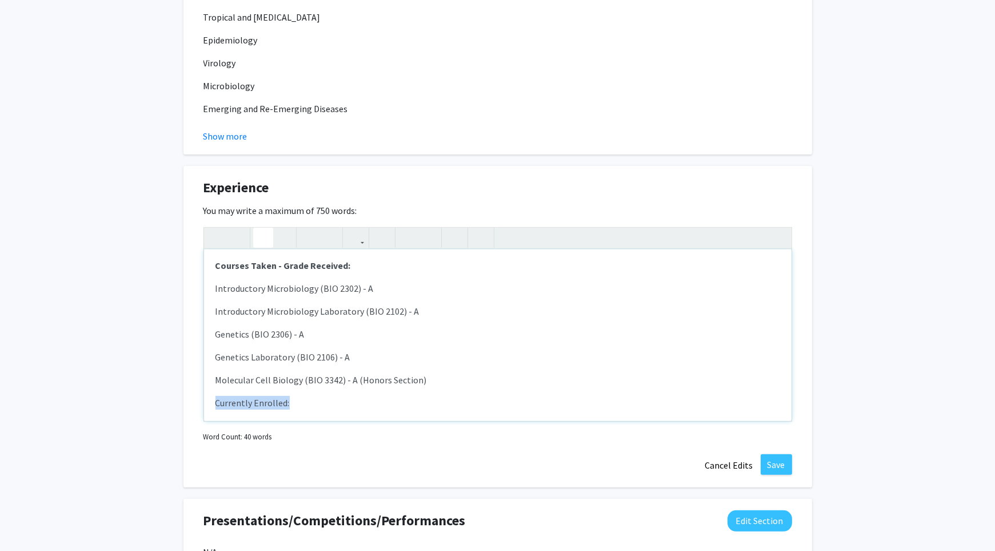
click at [261, 232] on icon "button" at bounding box center [263, 237] width 10 height 19
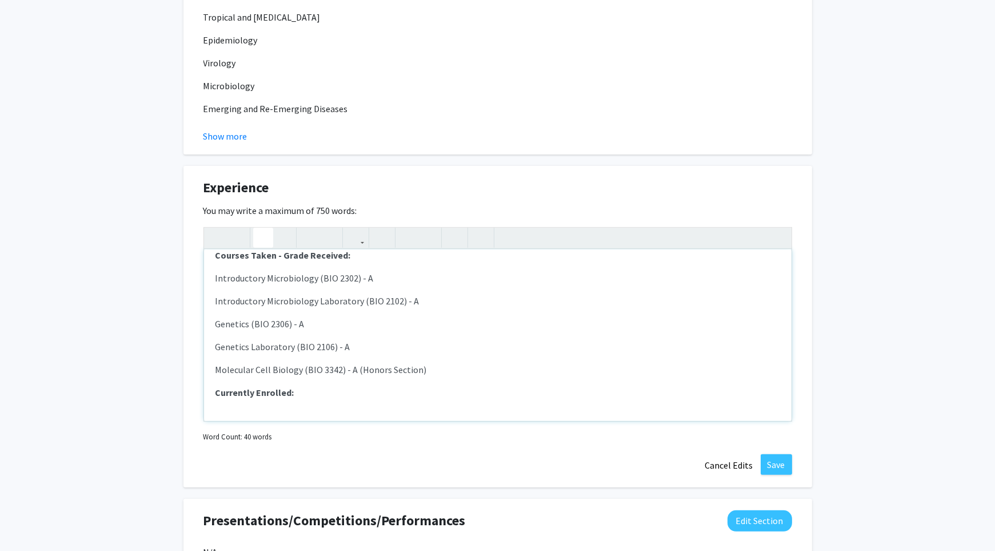
click at [261, 232] on icon "button" at bounding box center [263, 237] width 10 height 19
click at [256, 235] on button "button" at bounding box center [263, 238] width 20 height 20
click at [266, 230] on icon "button" at bounding box center [263, 237] width 10 height 19
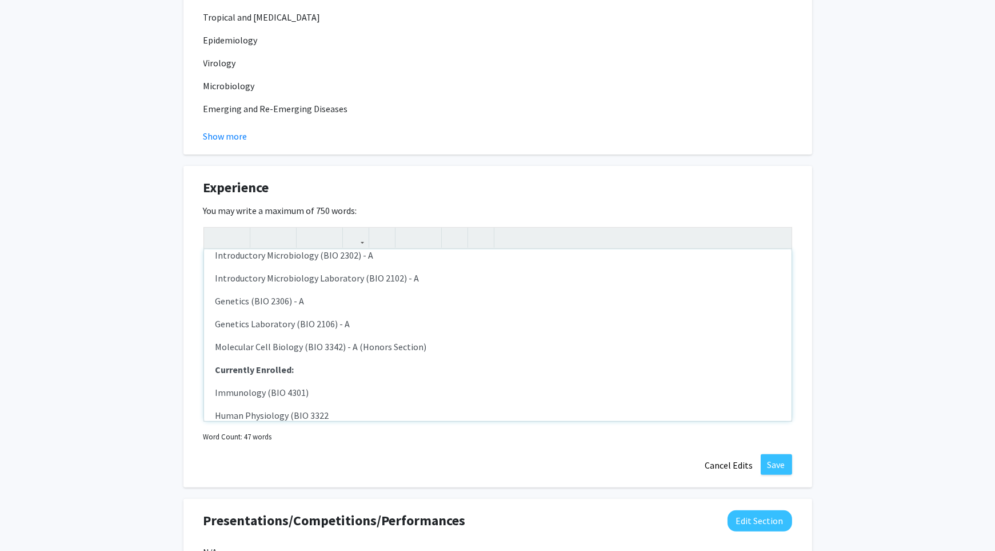
type textarea "<p><strong>Courses Taken - Grade Received:</strong></p><p>Introductory Microbio…"
click at [776, 459] on button "Save" at bounding box center [776, 464] width 31 height 21
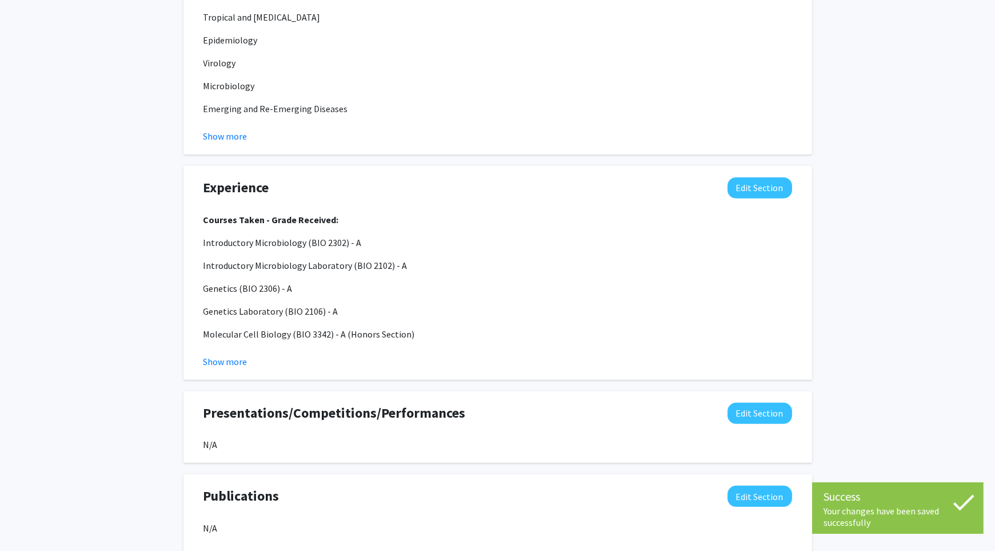
scroll to position [833, 0]
